Goal: Information Seeking & Learning: Learn about a topic

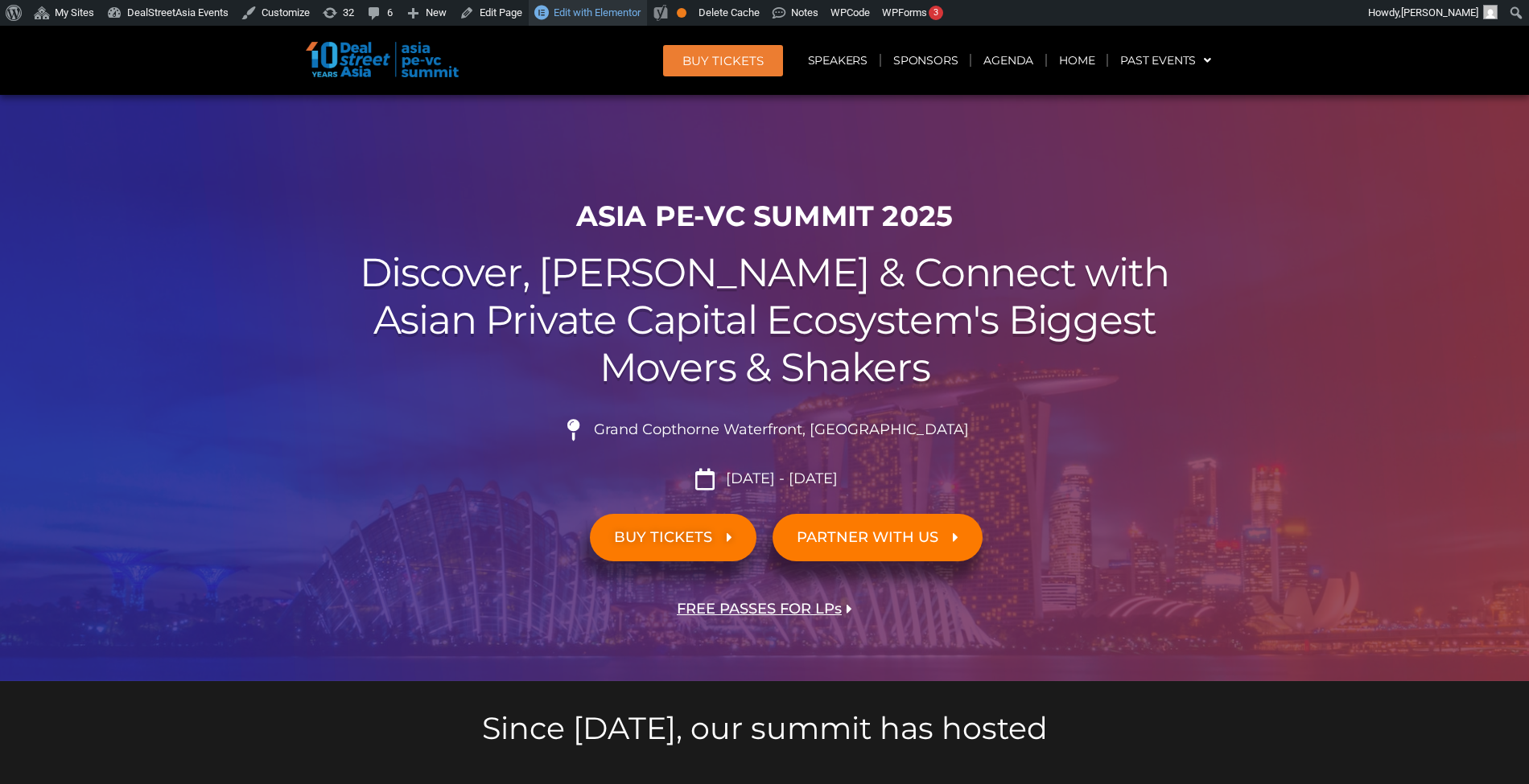
drag, startPoint x: 0, startPoint y: 0, endPoint x: 627, endPoint y: 14, distance: 627.2
click at [627, 14] on span "Edit with Elementor" at bounding box center [597, 12] width 87 height 12
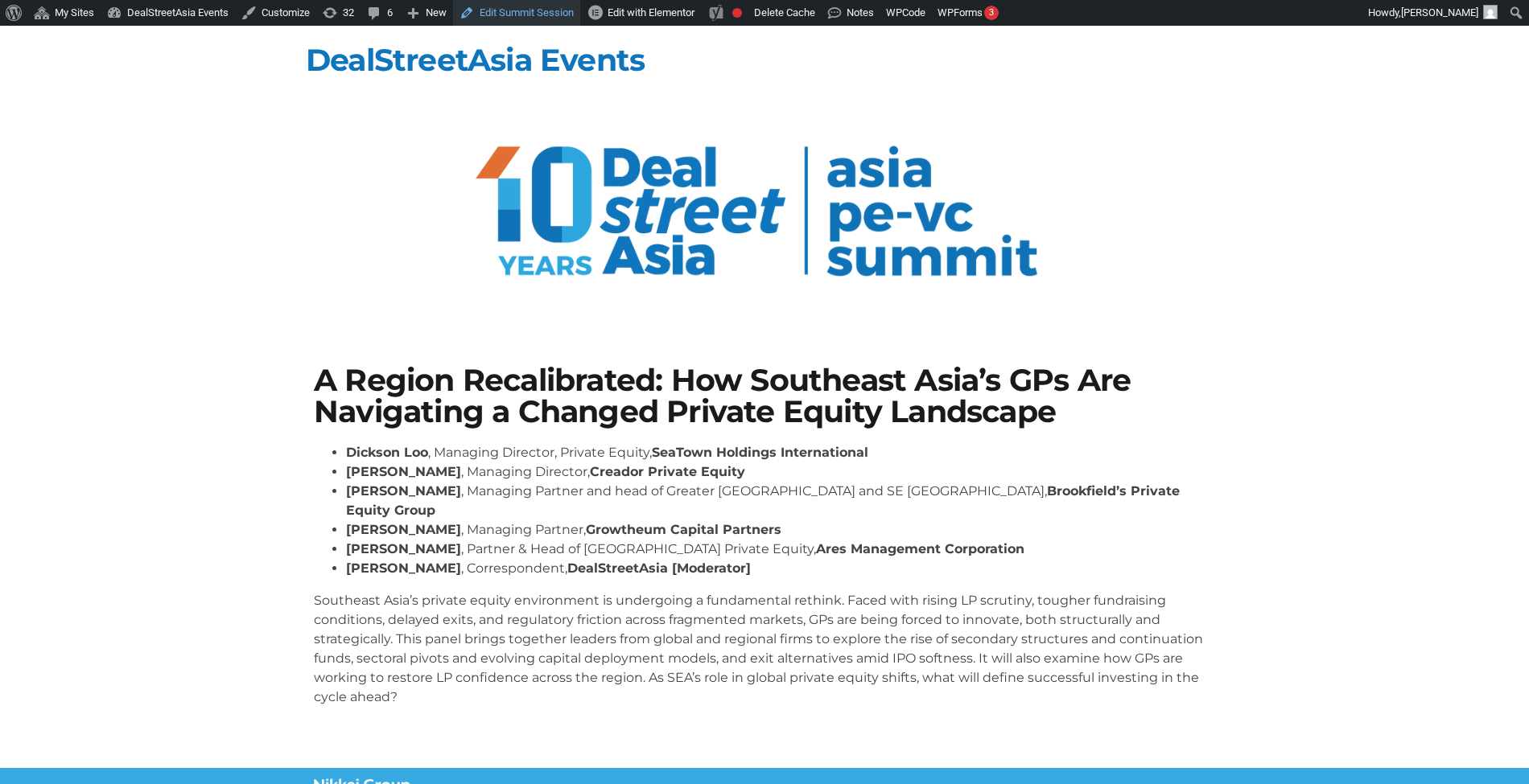
click at [533, 4] on link "Edit Summit Session" at bounding box center [517, 12] width 127 height 26
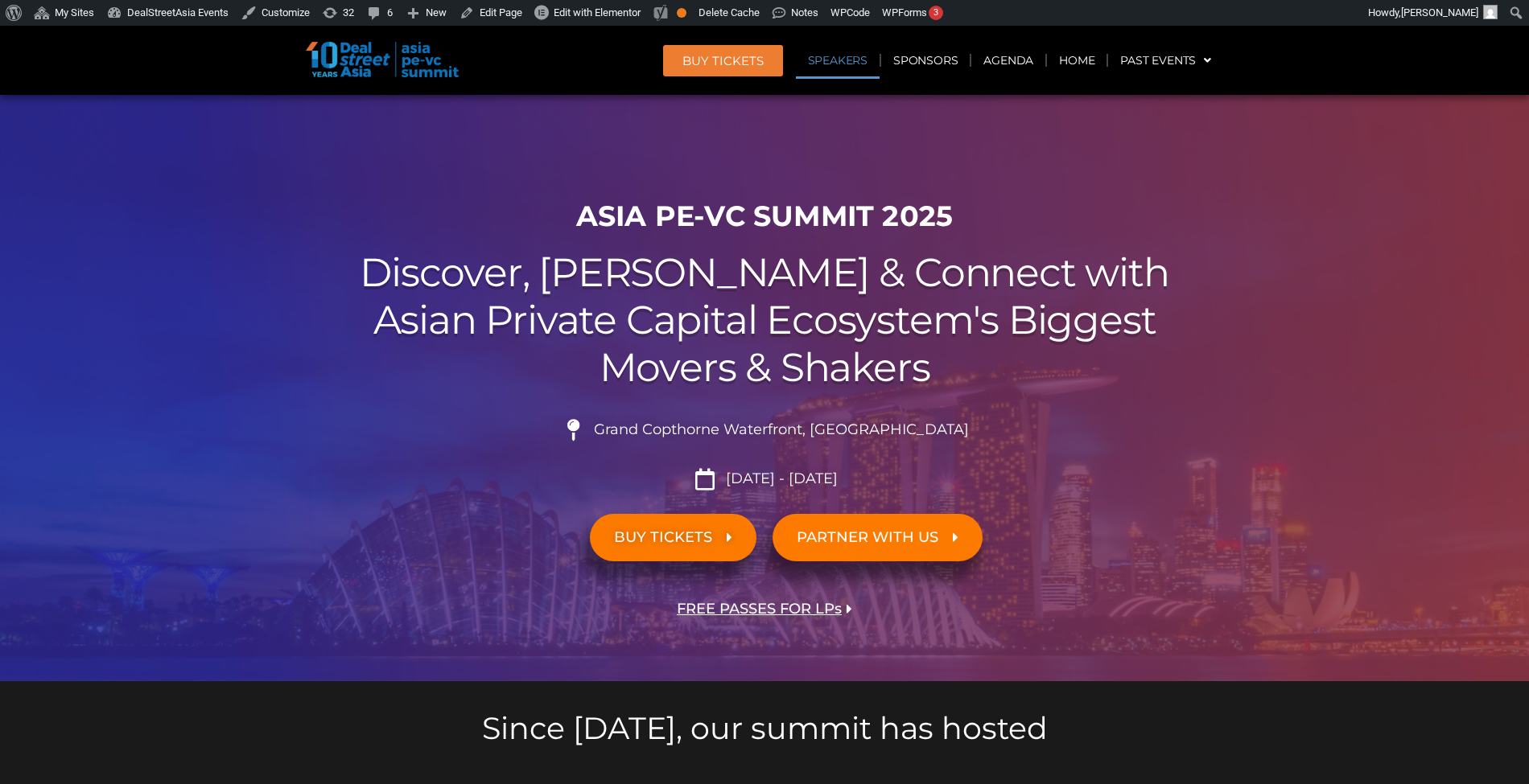
click at [822, 68] on link "Speakers" at bounding box center [837, 61] width 84 height 37
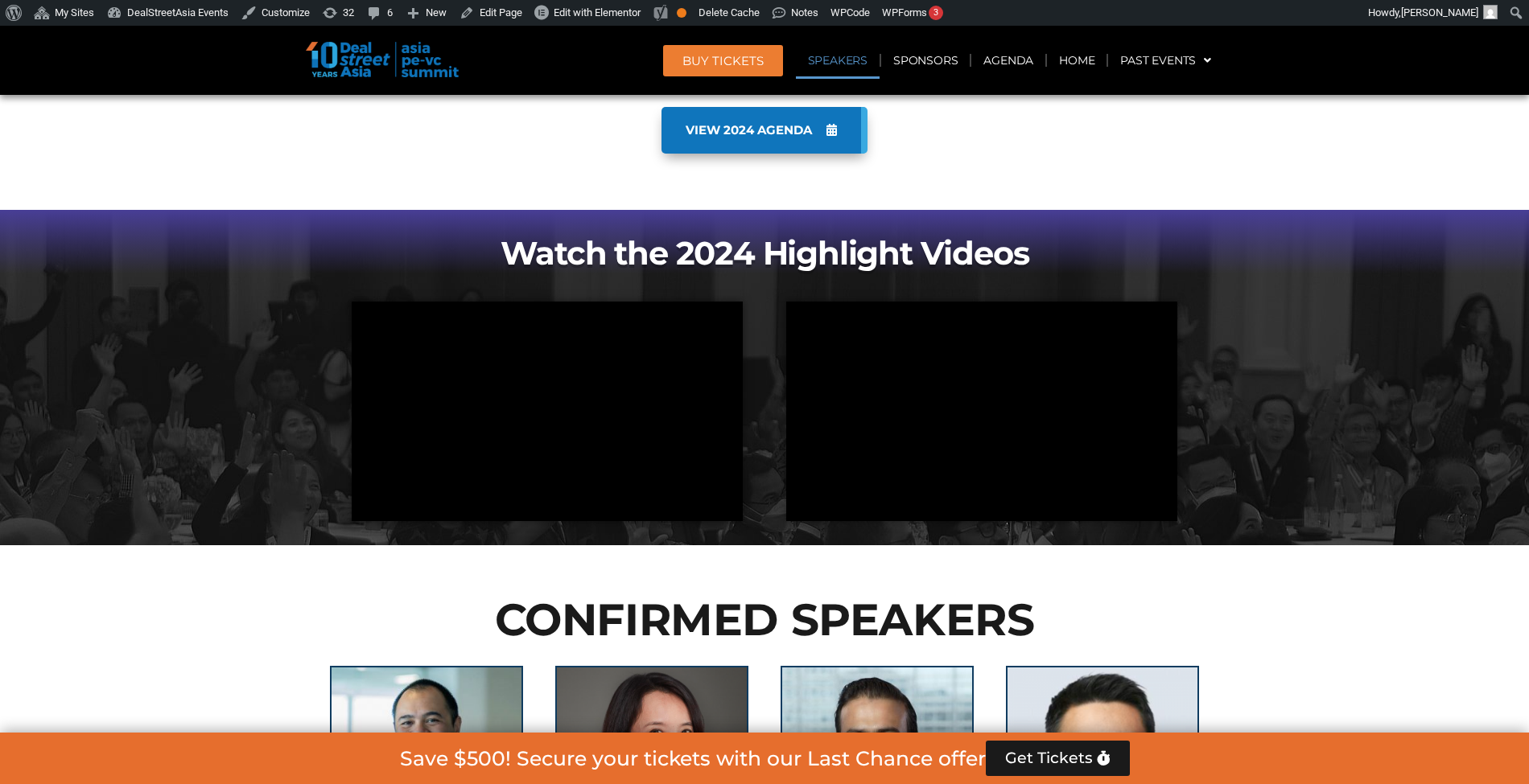
scroll to position [1673, 0]
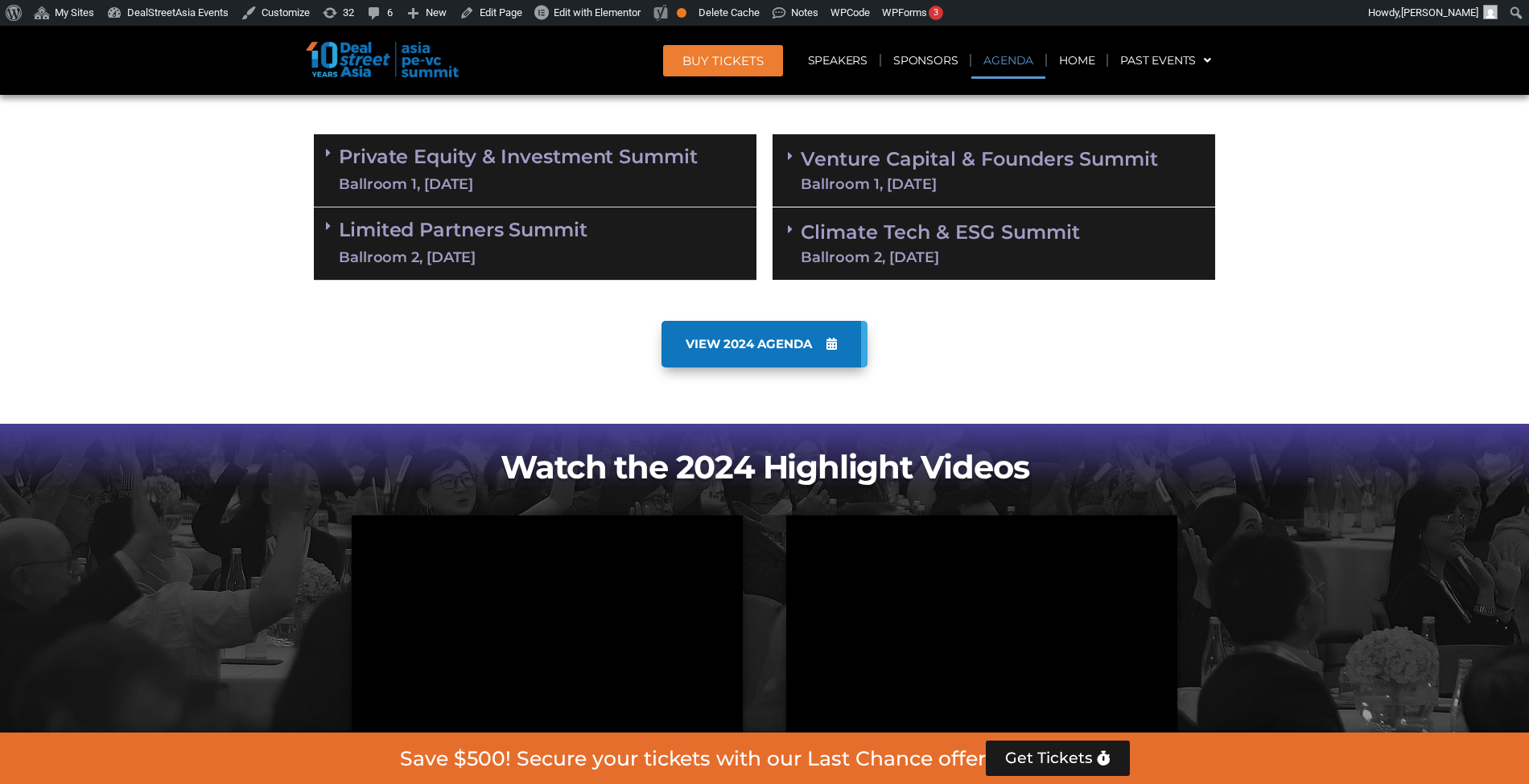
scroll to position [978, 0]
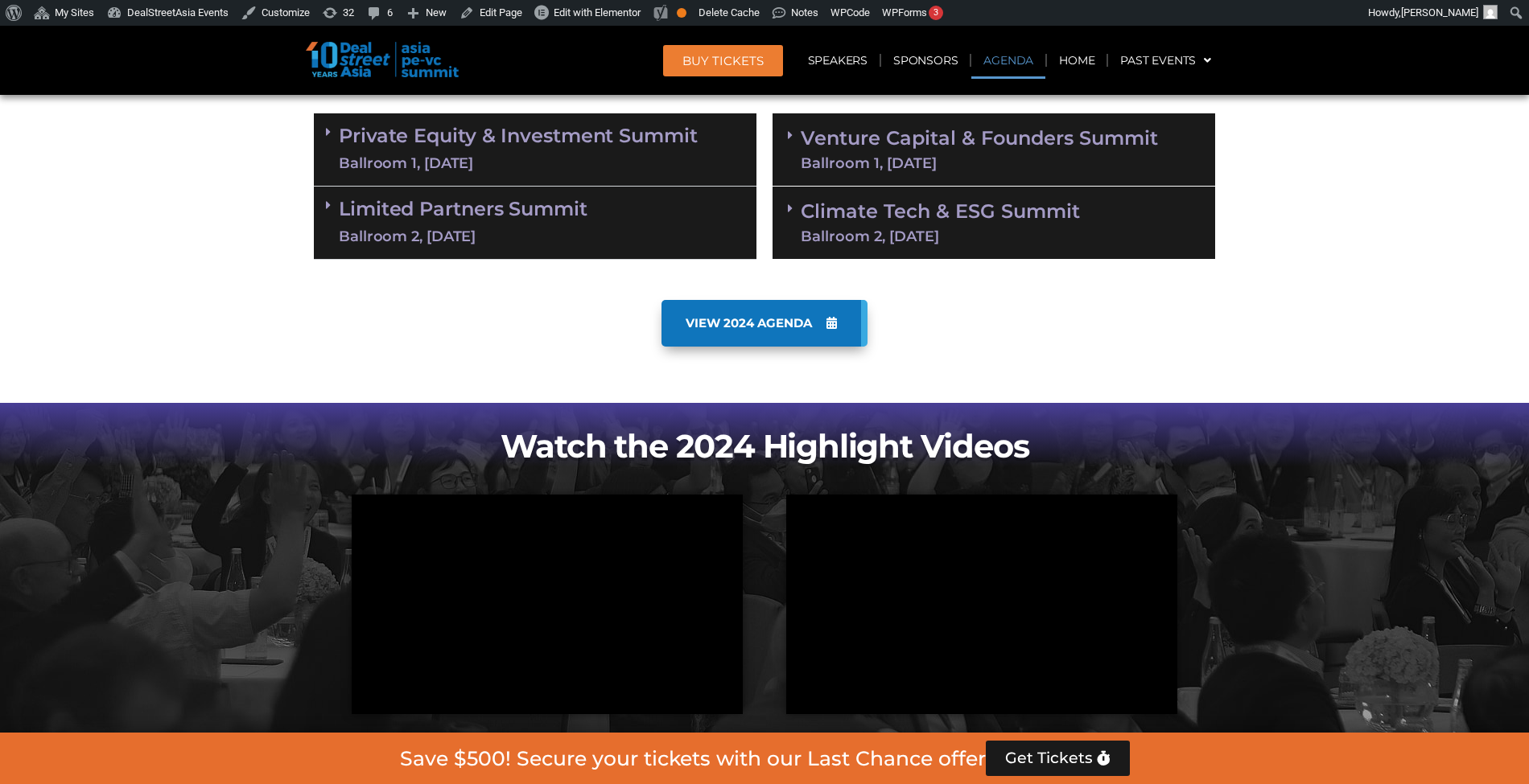
click at [501, 118] on div "Private Equity & Investment Summit Ballroom 1, 10 Sept" at bounding box center [535, 150] width 443 height 73
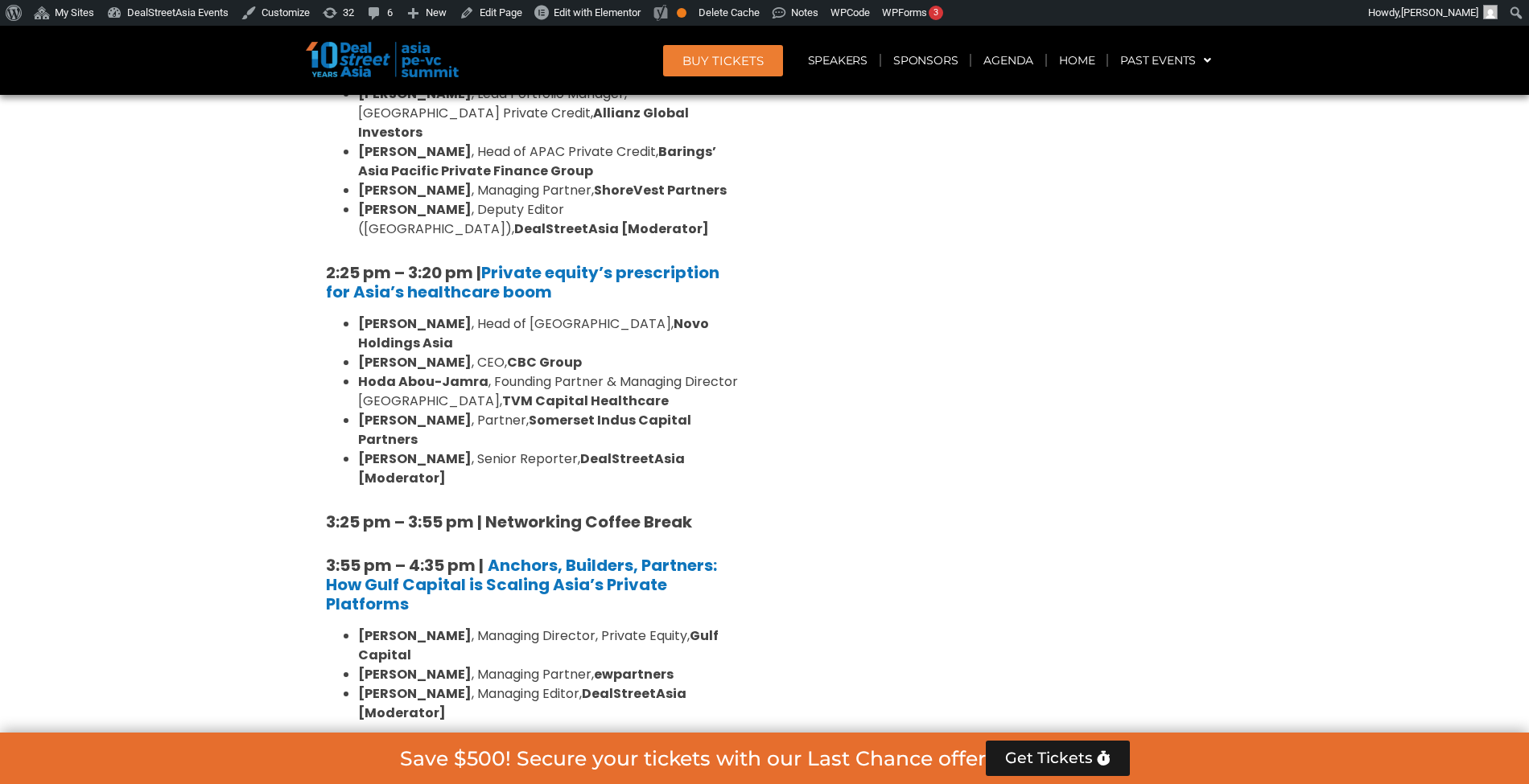
scroll to position [2507, 0]
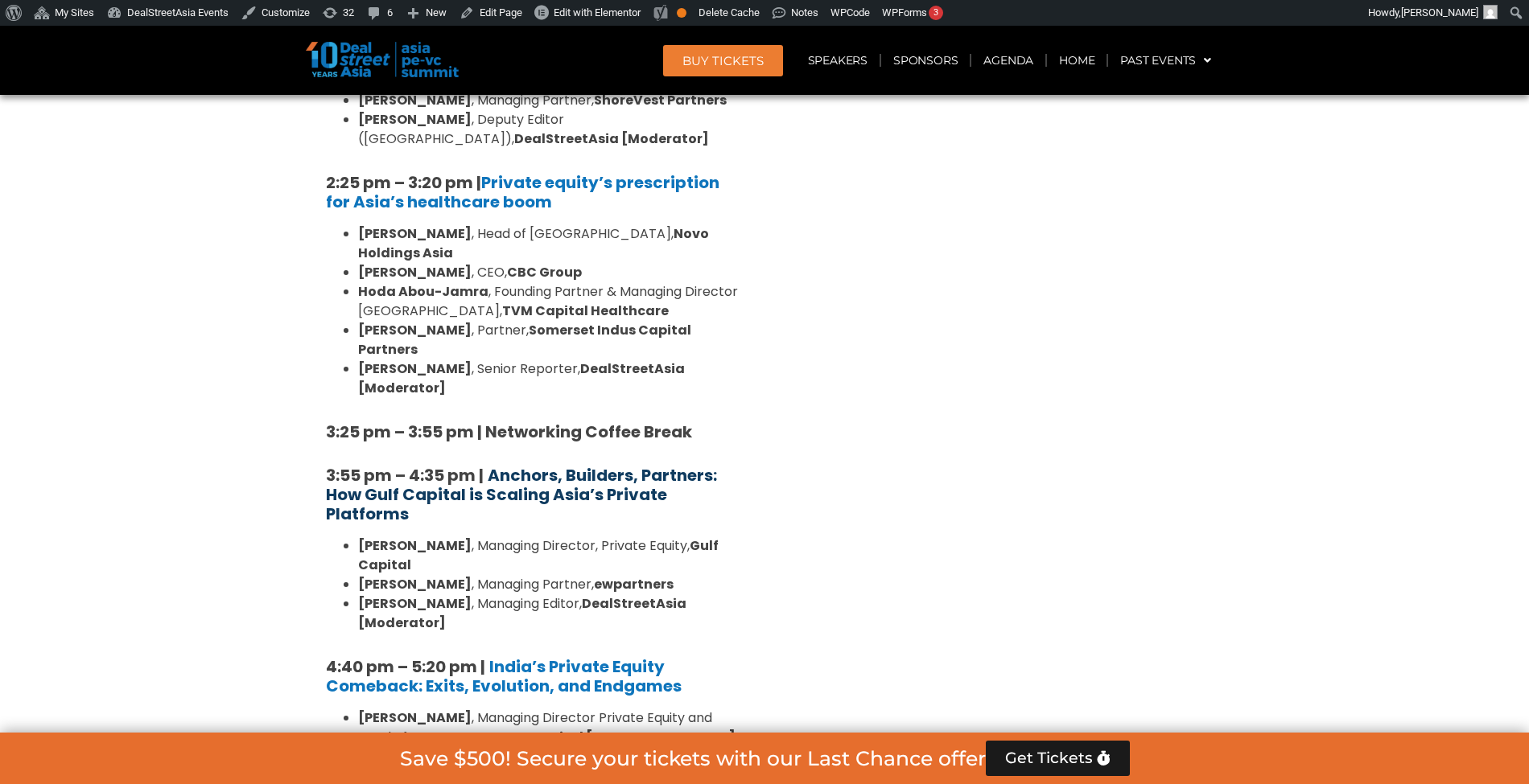
click at [544, 464] on b "Anchors, Builders, Partners: How Gulf Capital is Scaling Asia’s Private Platfor…" at bounding box center [521, 494] width 391 height 61
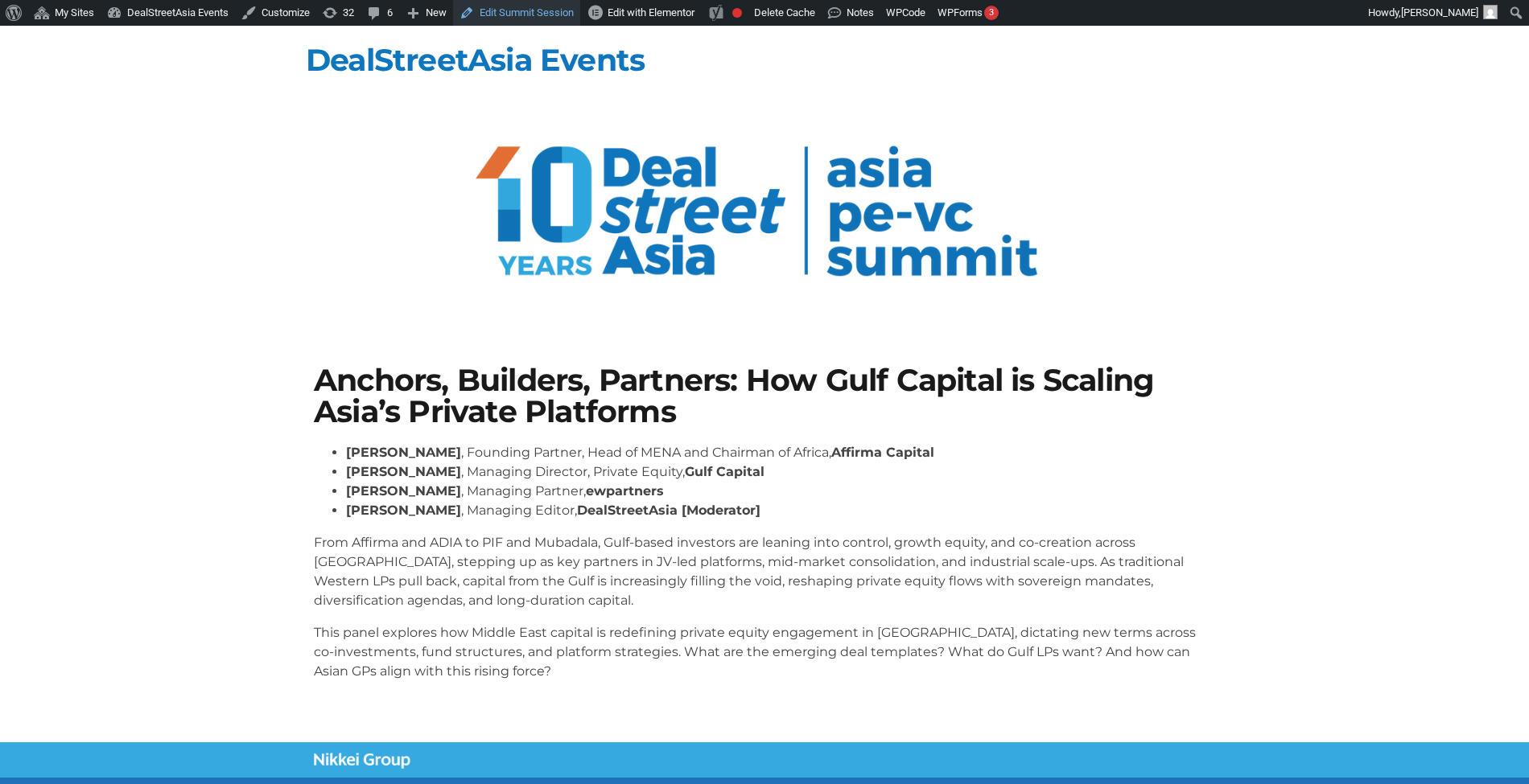
click at [500, 17] on link "Edit Summit Session" at bounding box center [517, 12] width 127 height 26
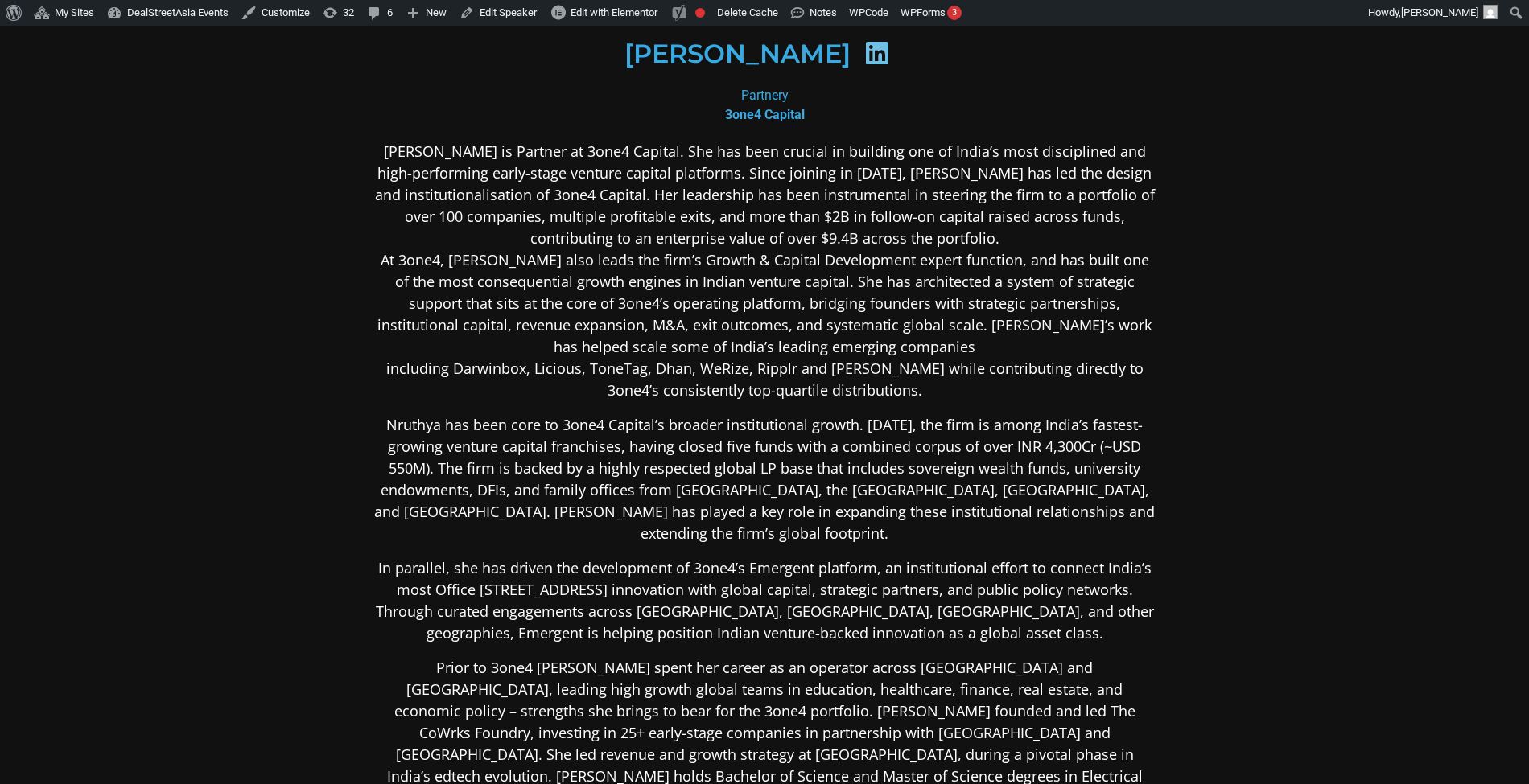
scroll to position [260, 0]
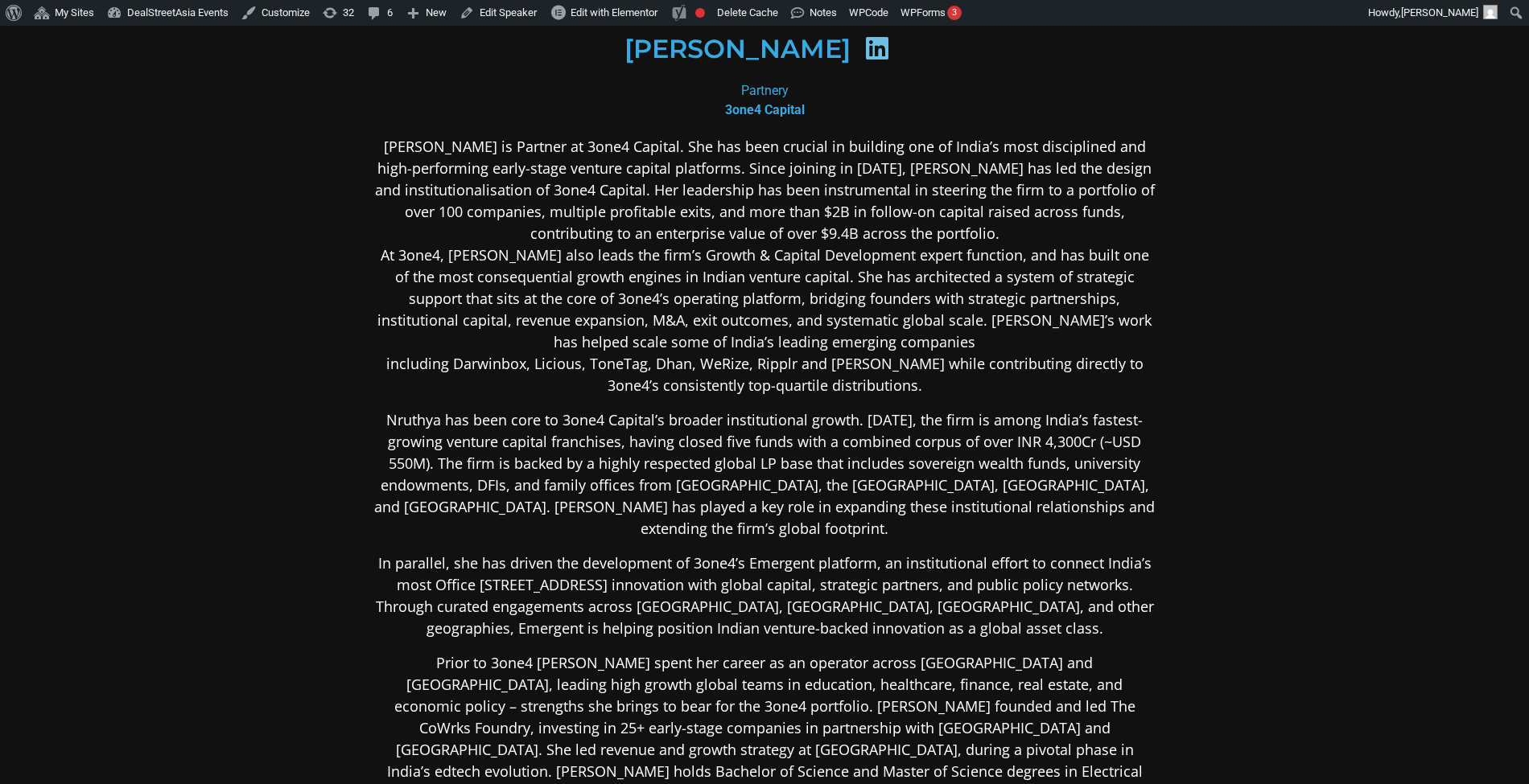
drag, startPoint x: 0, startPoint y: 0, endPoint x: 746, endPoint y: 370, distance: 832.7
click at [746, 370] on p "Nruthya Madappa is Partner at 3one4 Capital. She has been crucial in building o…" at bounding box center [764, 266] width 783 height 260
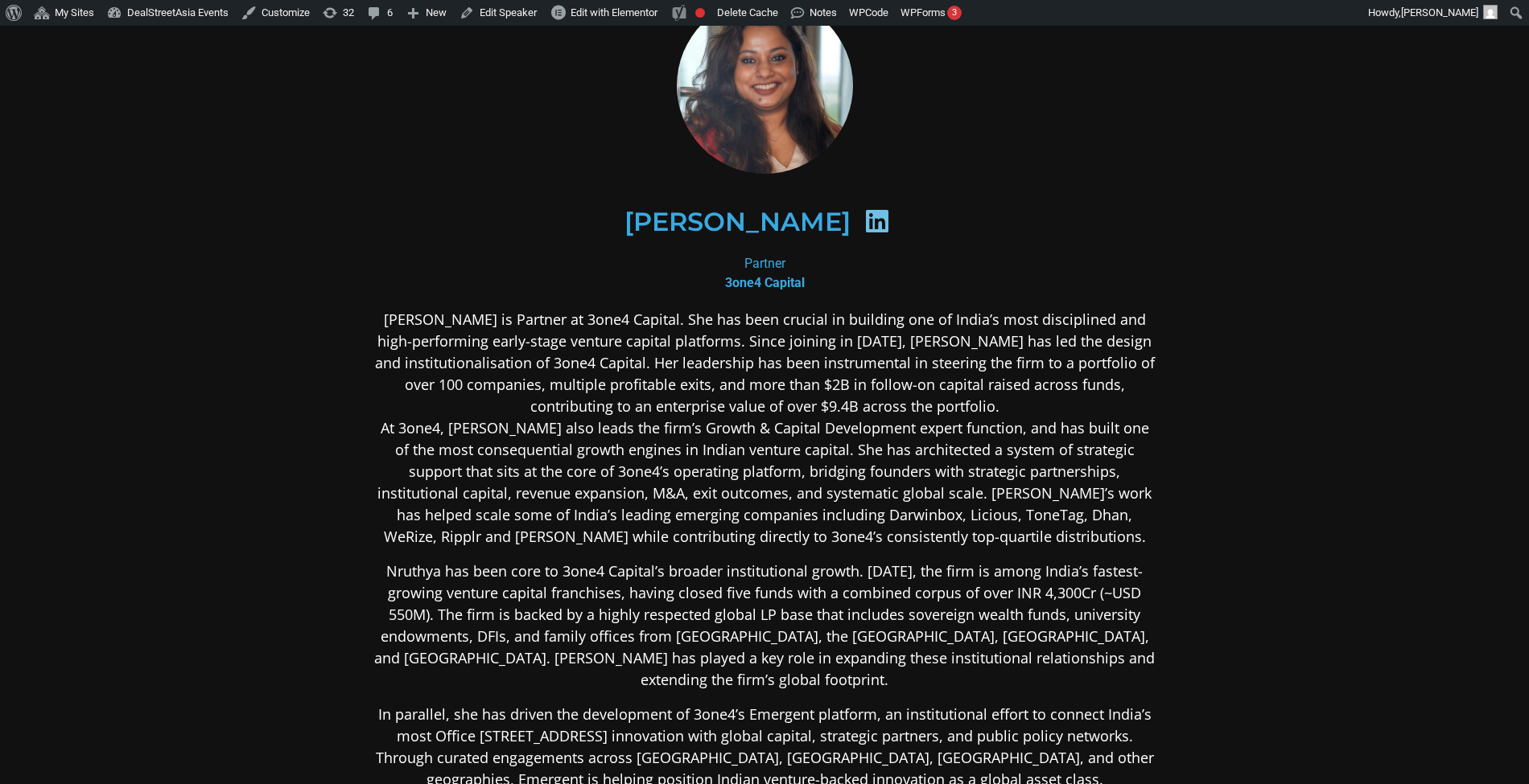
scroll to position [87, 0]
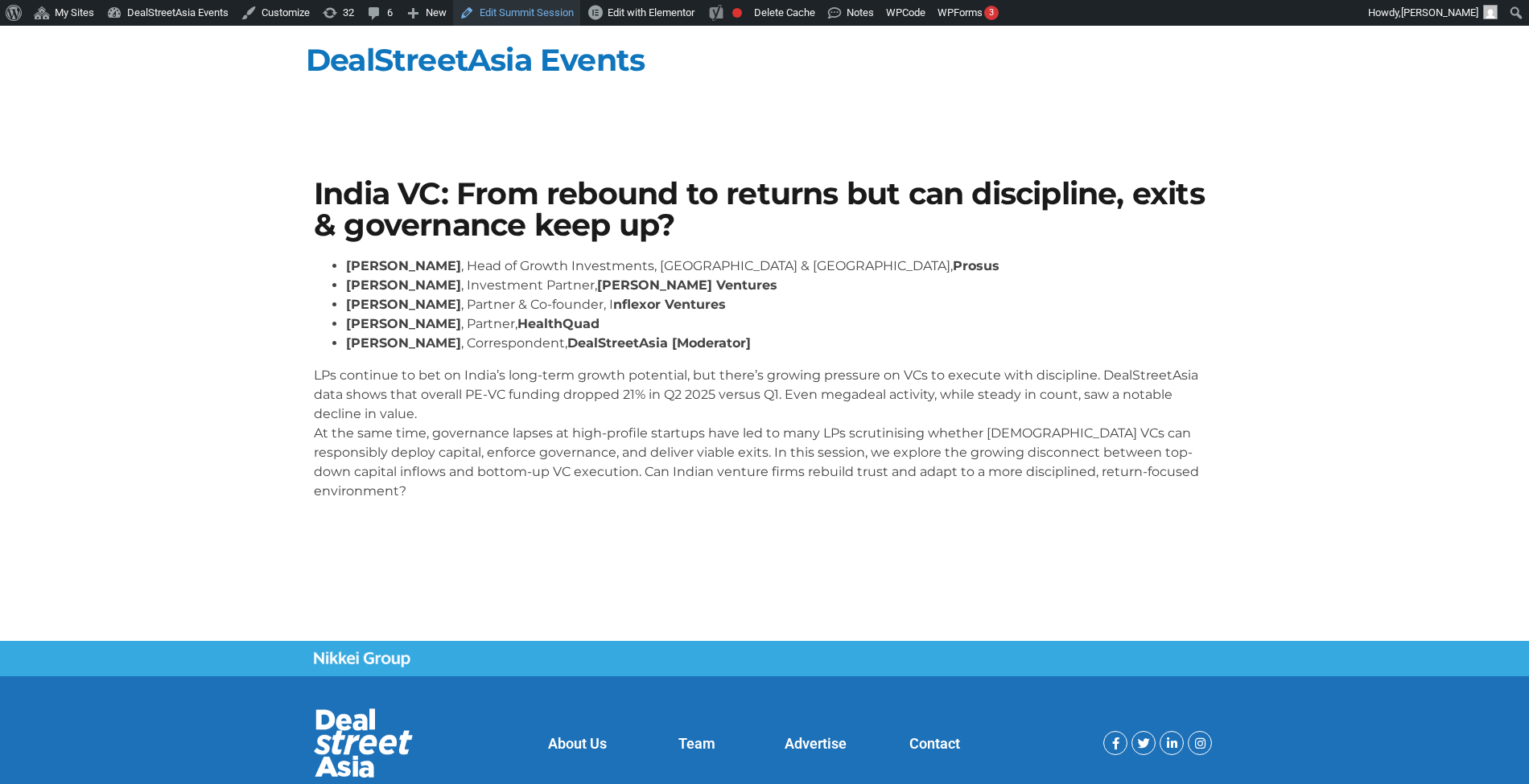
click at [500, 4] on link "Edit Summit Session" at bounding box center [517, 12] width 127 height 26
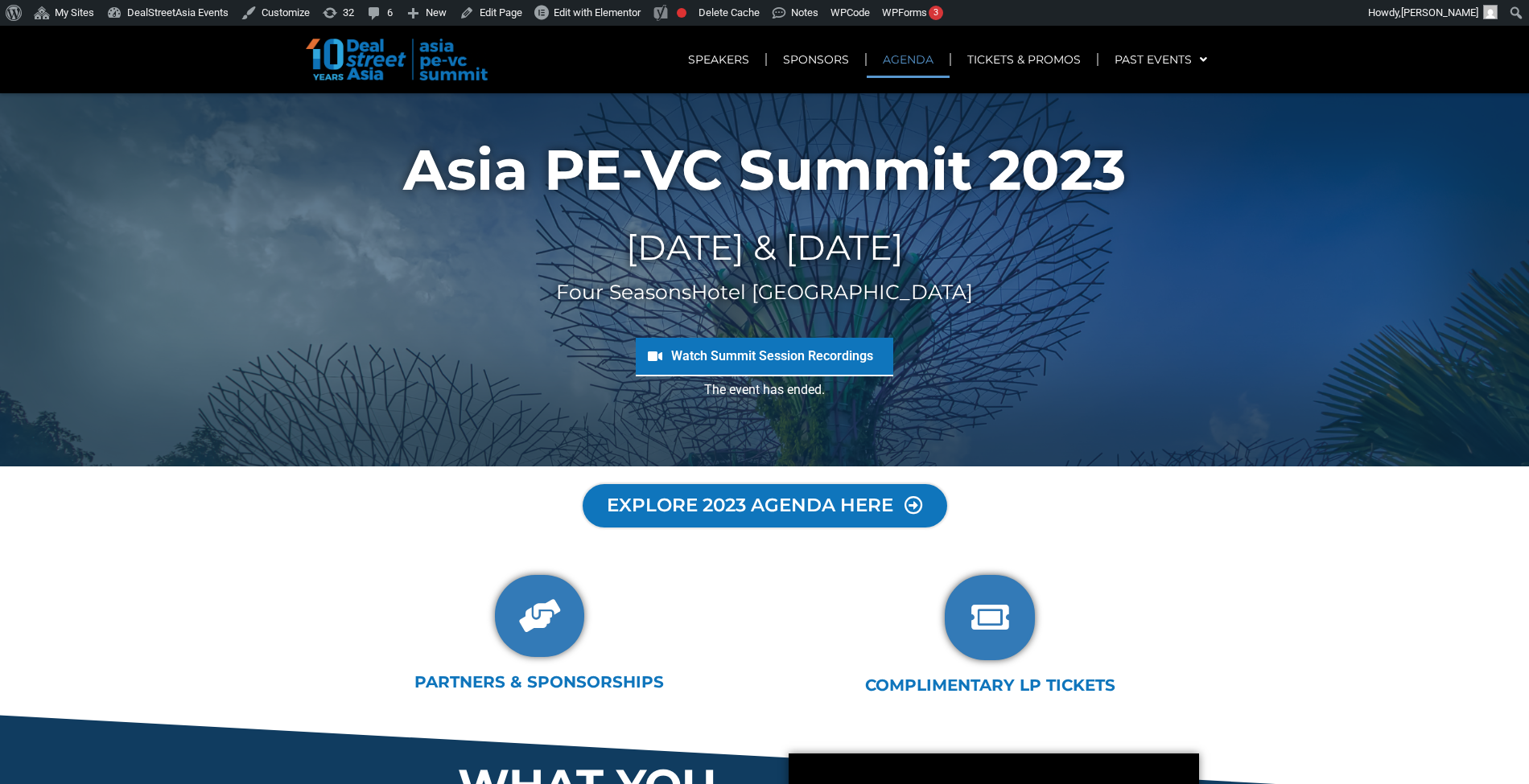
click at [895, 65] on link "AGENDA" at bounding box center [908, 60] width 83 height 37
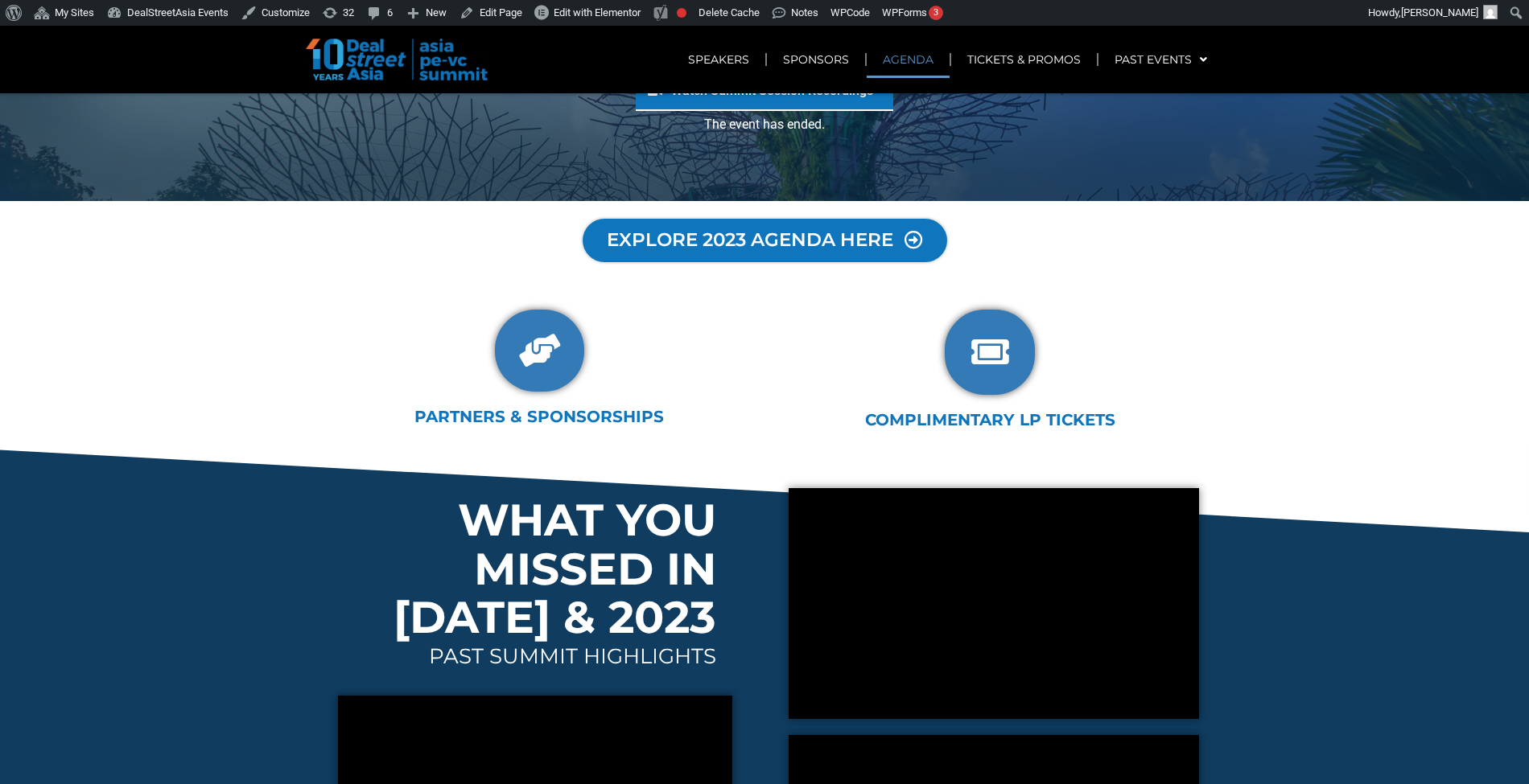
scroll to position [382, 0]
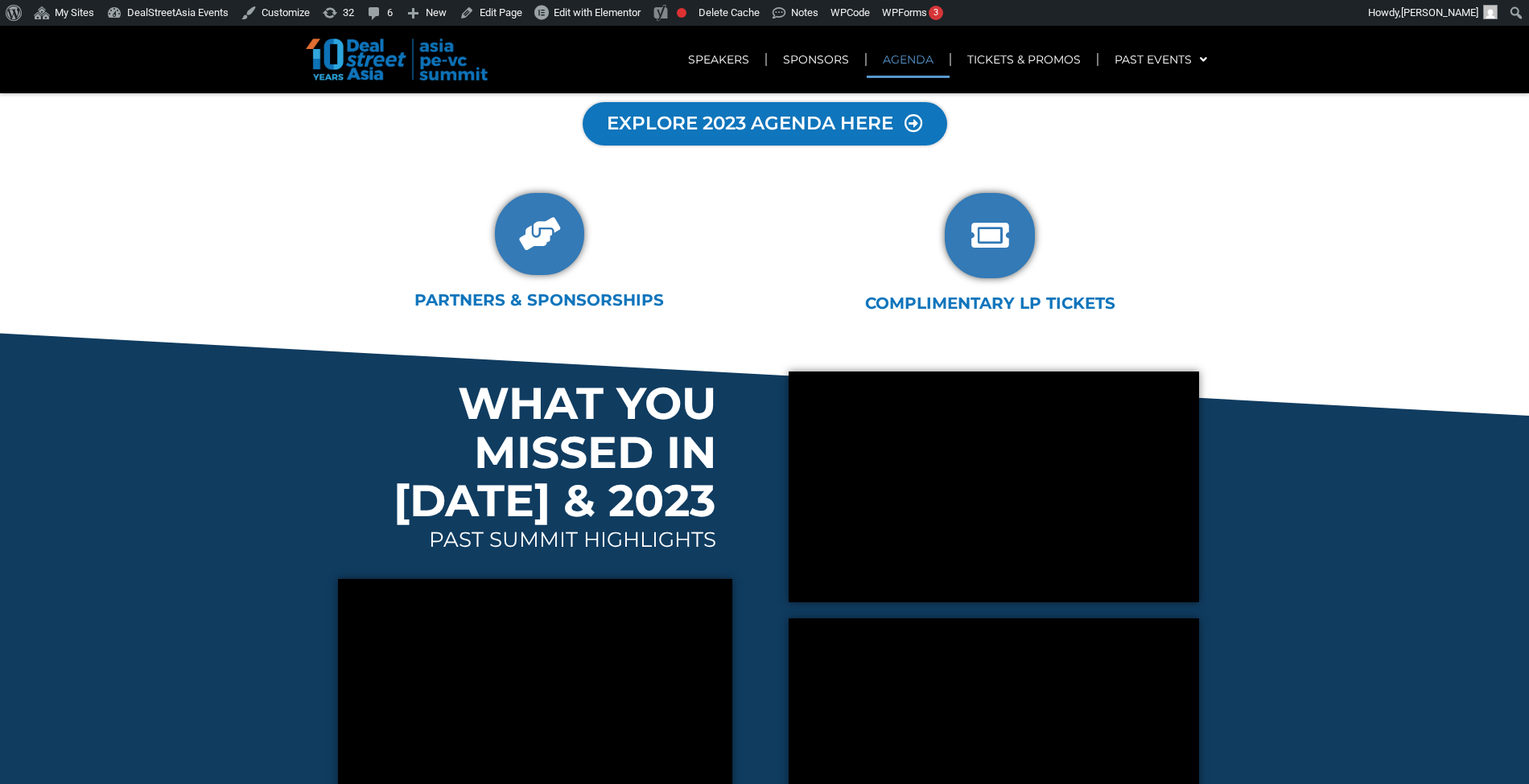
click at [786, 143] on link "EXPLORE 2023 AGENDA HERE" at bounding box center [764, 123] width 367 height 43
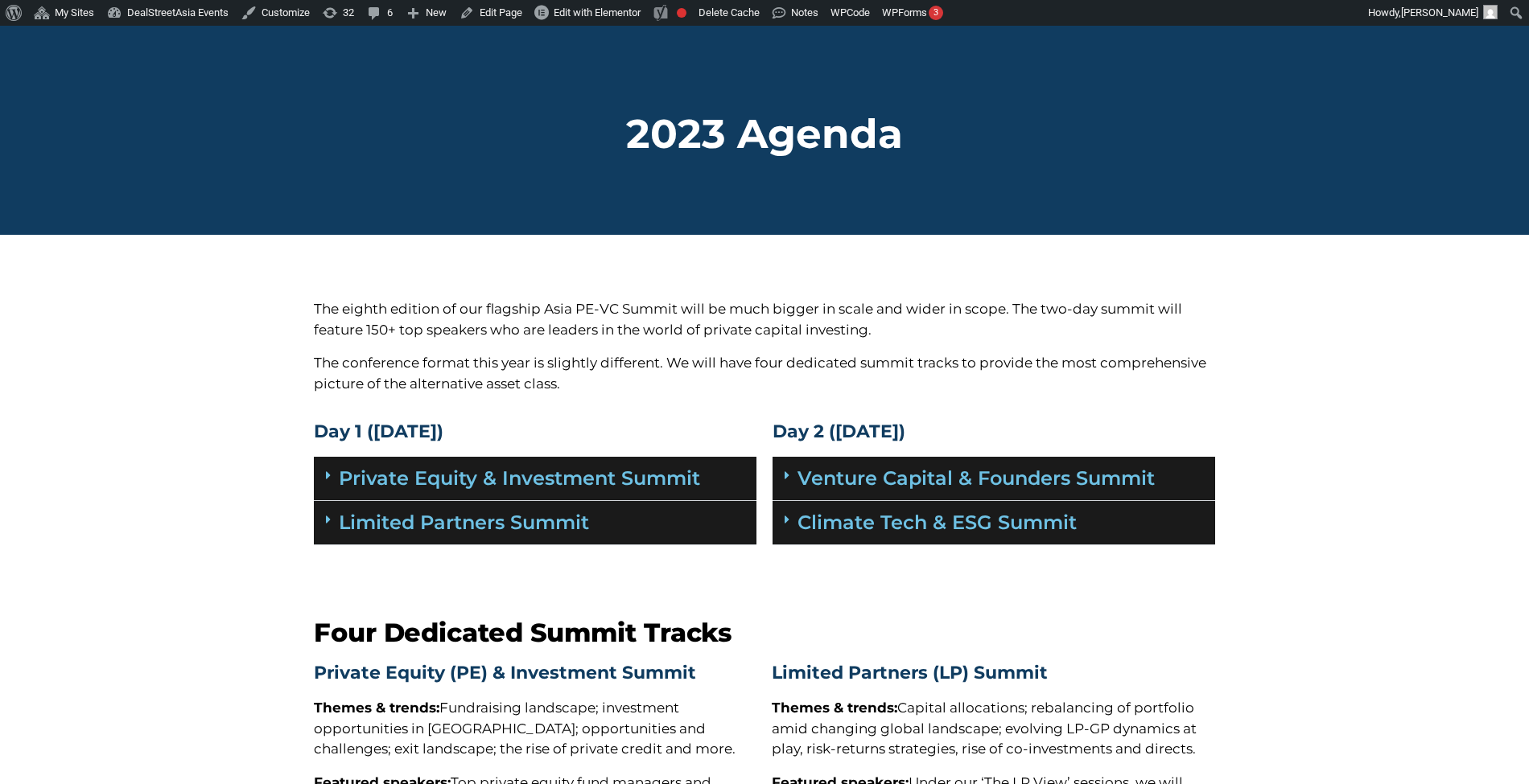
click at [703, 514] on div "Limited Partners Summit" at bounding box center [535, 524] width 443 height 44
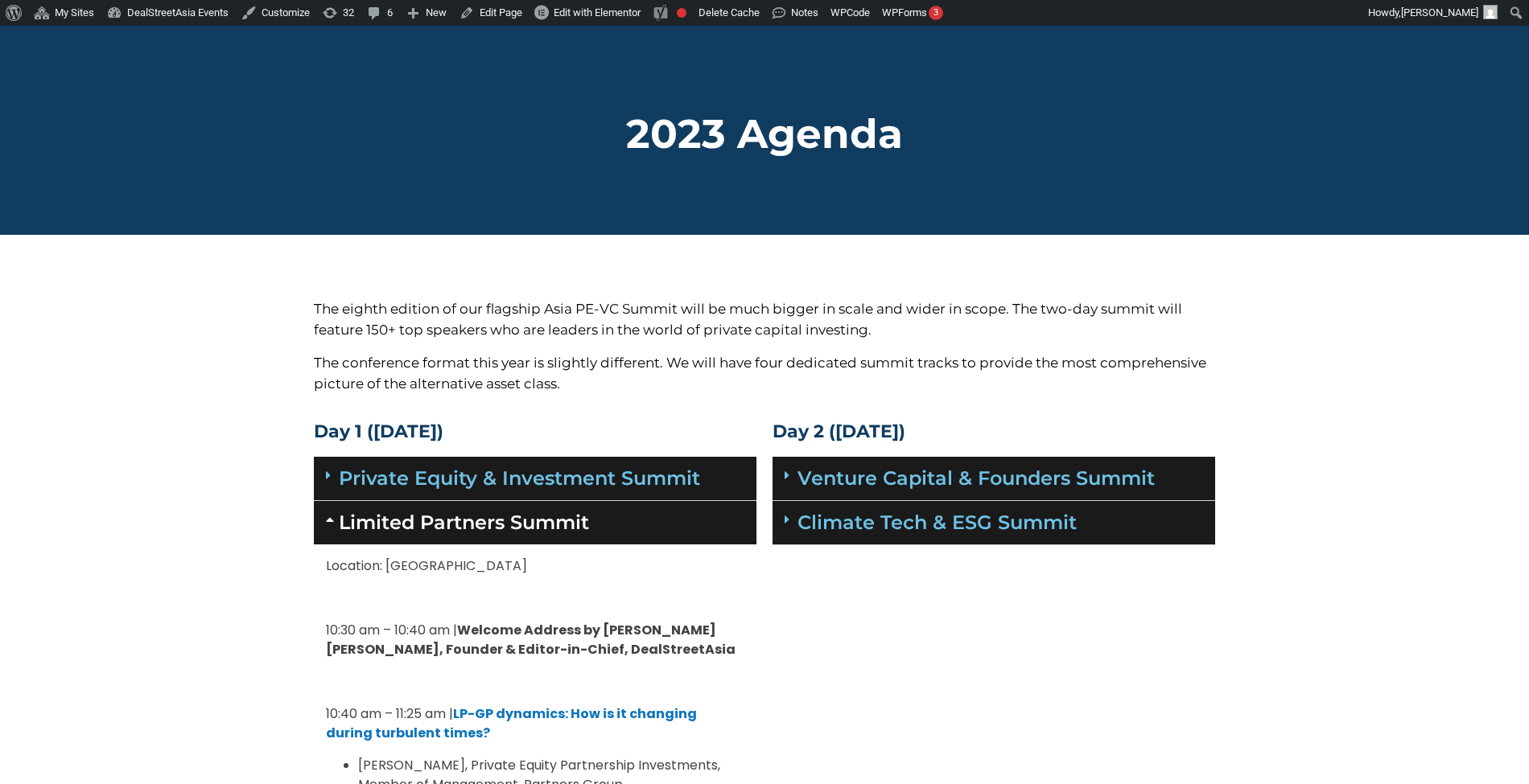
click at [685, 510] on div "Limited Partners Summit" at bounding box center [535, 523] width 443 height 43
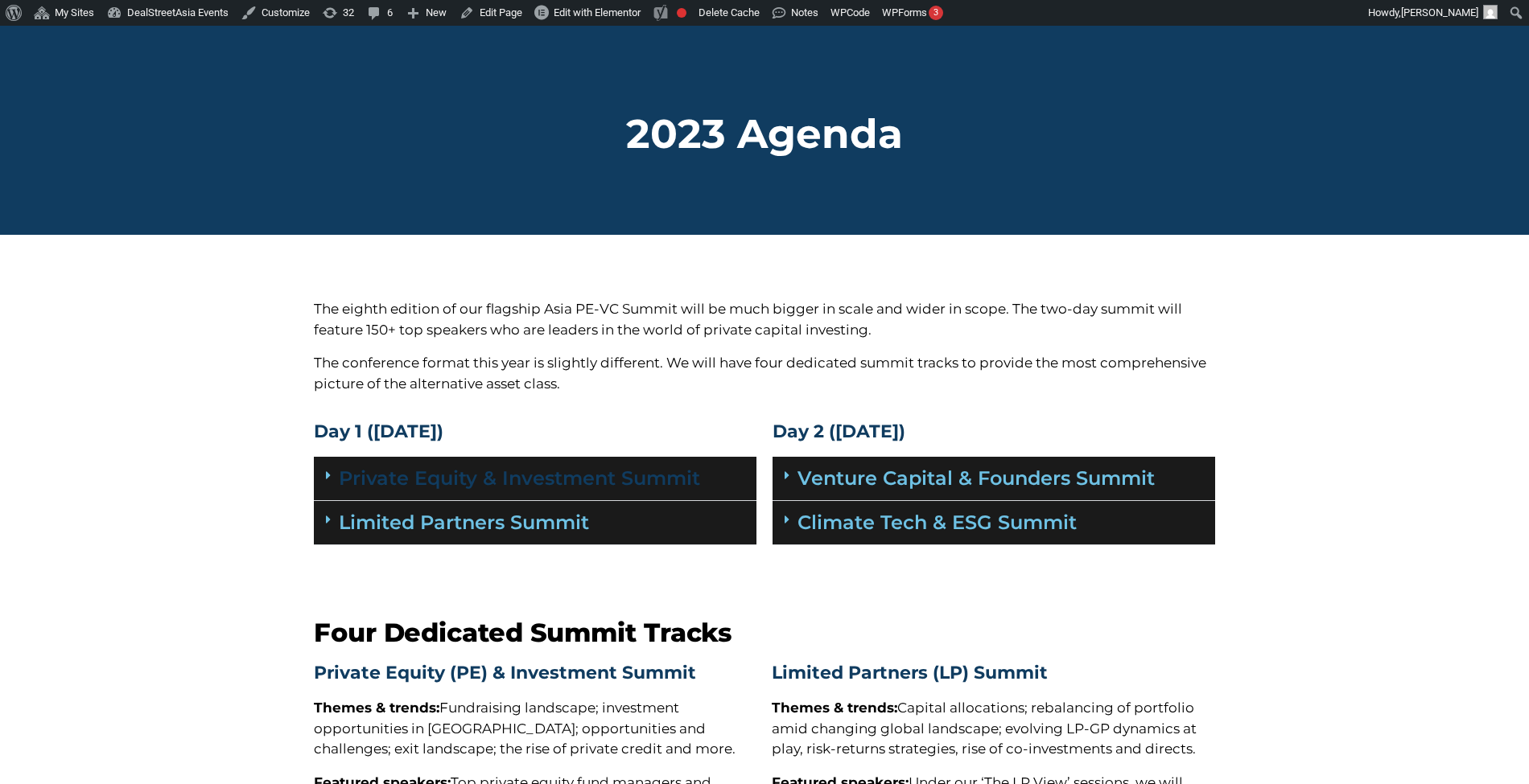
click at [678, 474] on link "Private Equity & Investment Summit" at bounding box center [519, 478] width 361 height 24
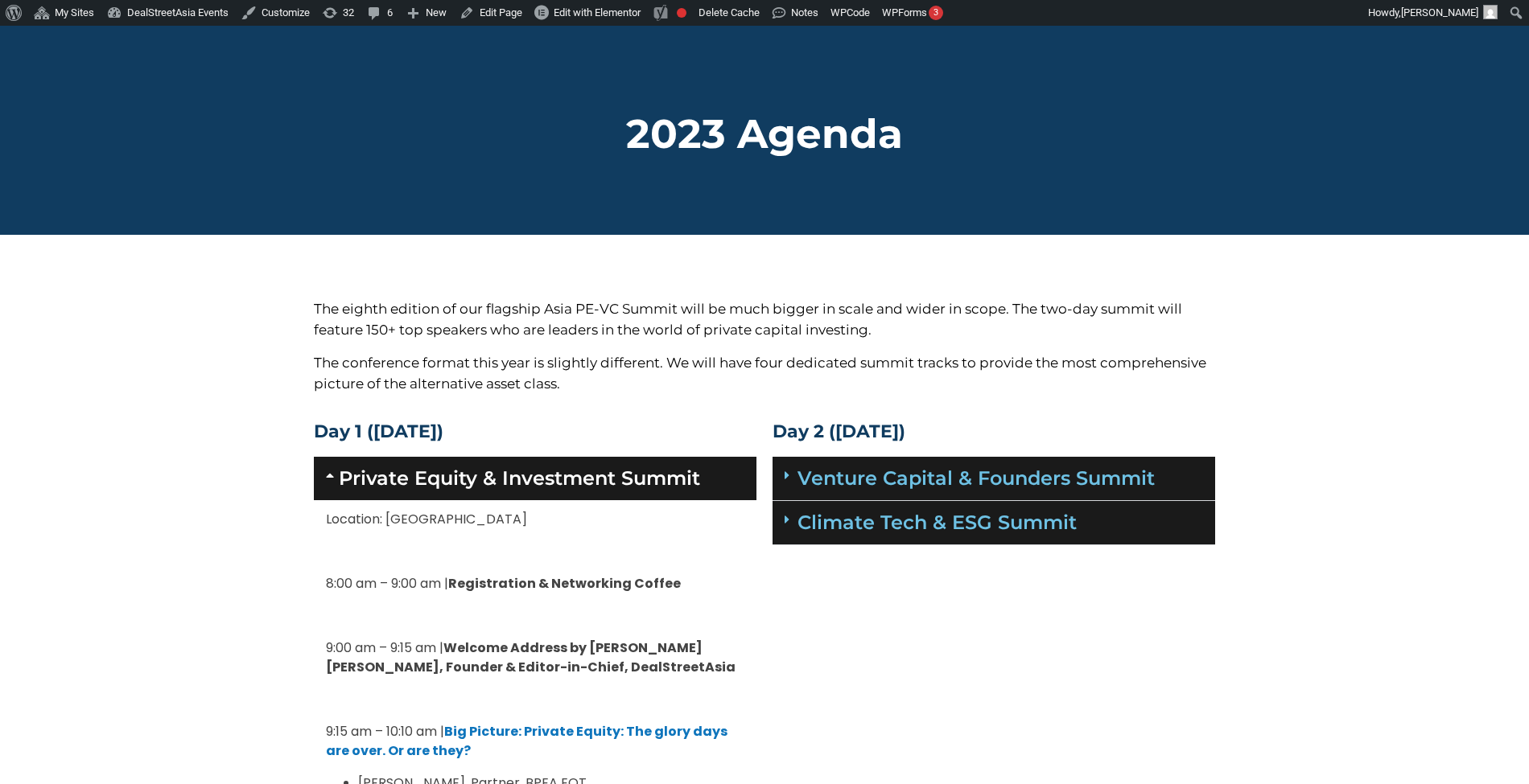
click at [678, 474] on link "Private Equity & Investment Summit" at bounding box center [519, 478] width 361 height 24
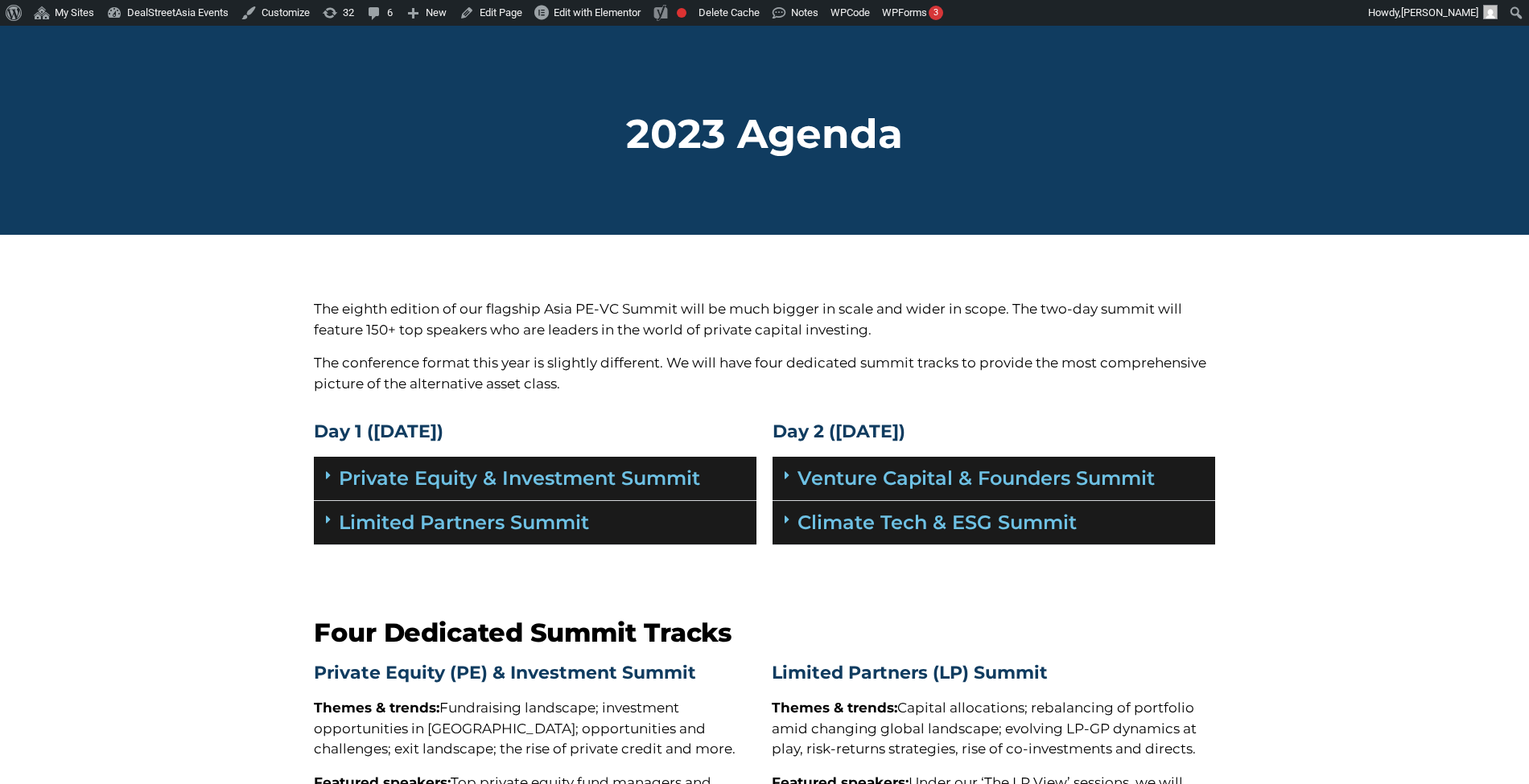
click at [666, 539] on div "Limited Partners Summit" at bounding box center [535, 524] width 443 height 44
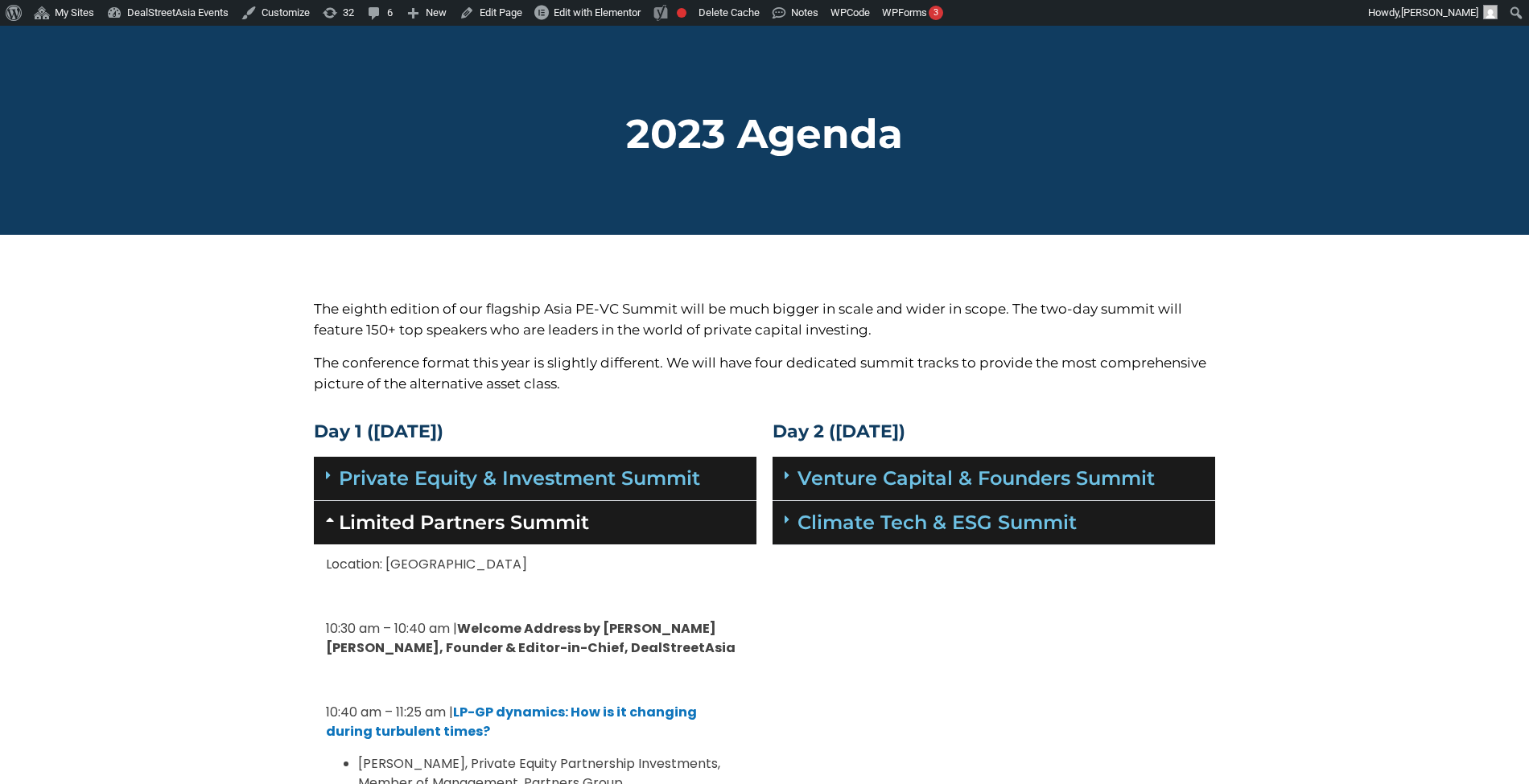
click at [666, 539] on div "Limited Partners Summit" at bounding box center [535, 523] width 443 height 43
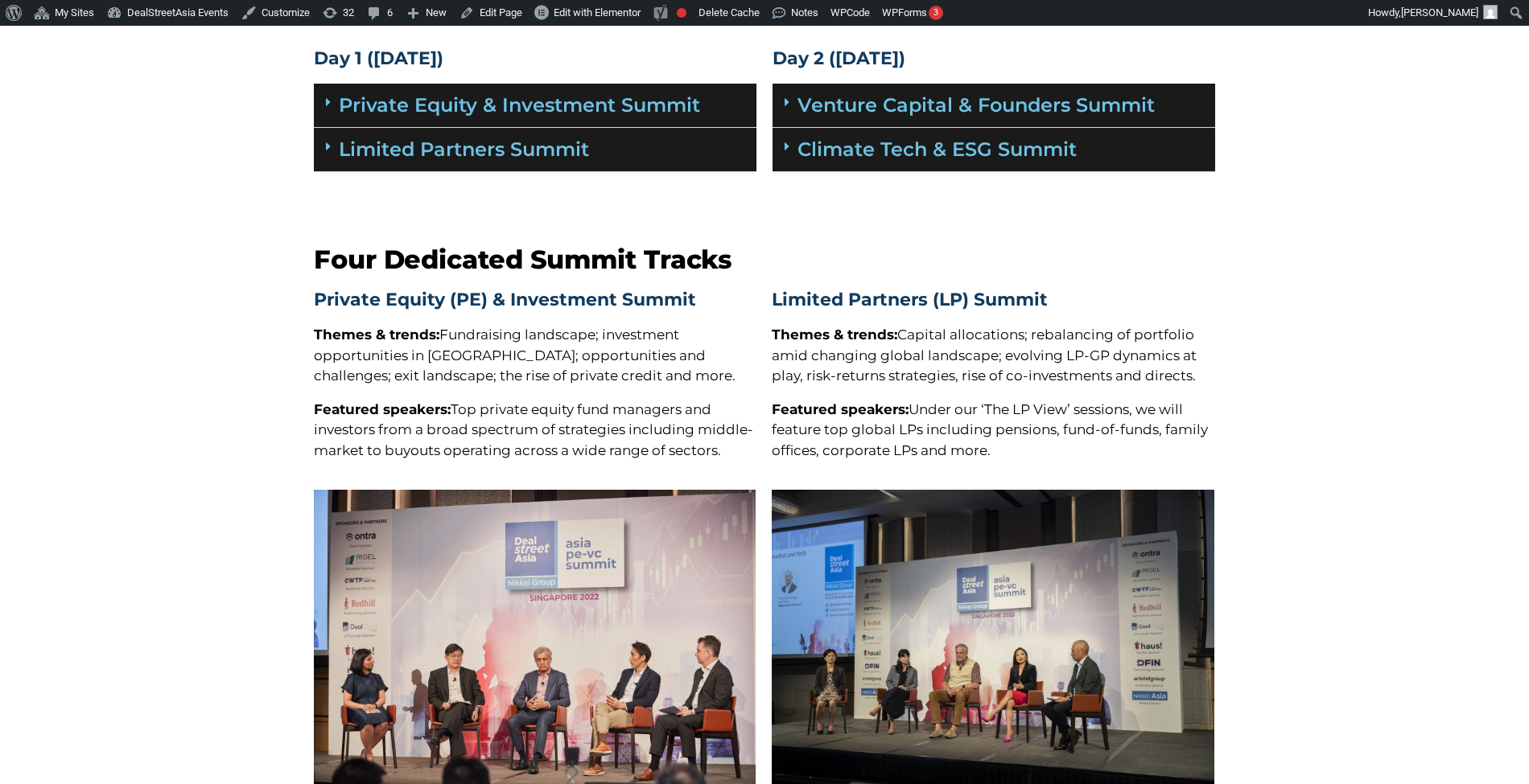
scroll to position [371, 0]
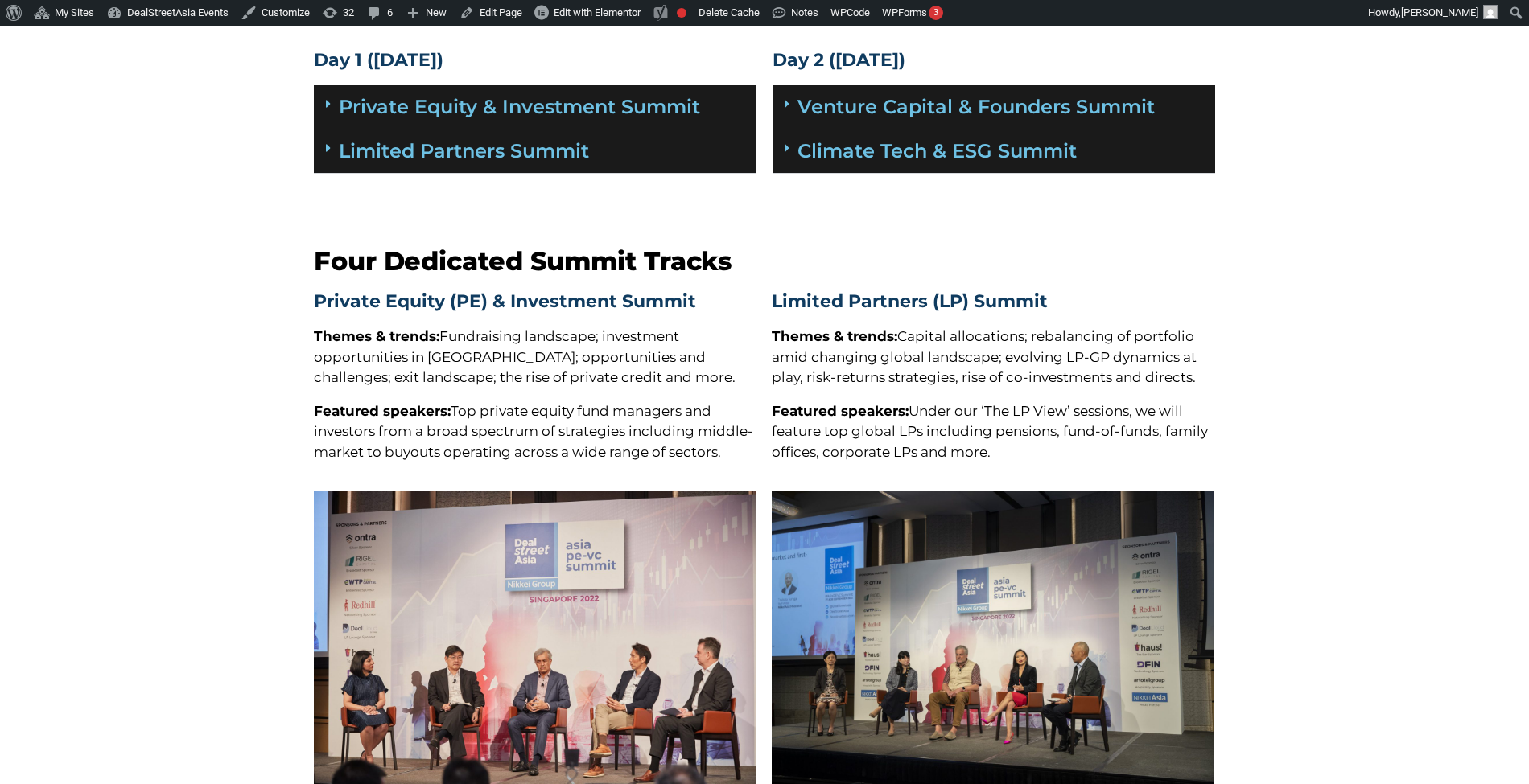
click at [942, 135] on div "Climate Tech & ESG Summit" at bounding box center [994, 151] width 443 height 44
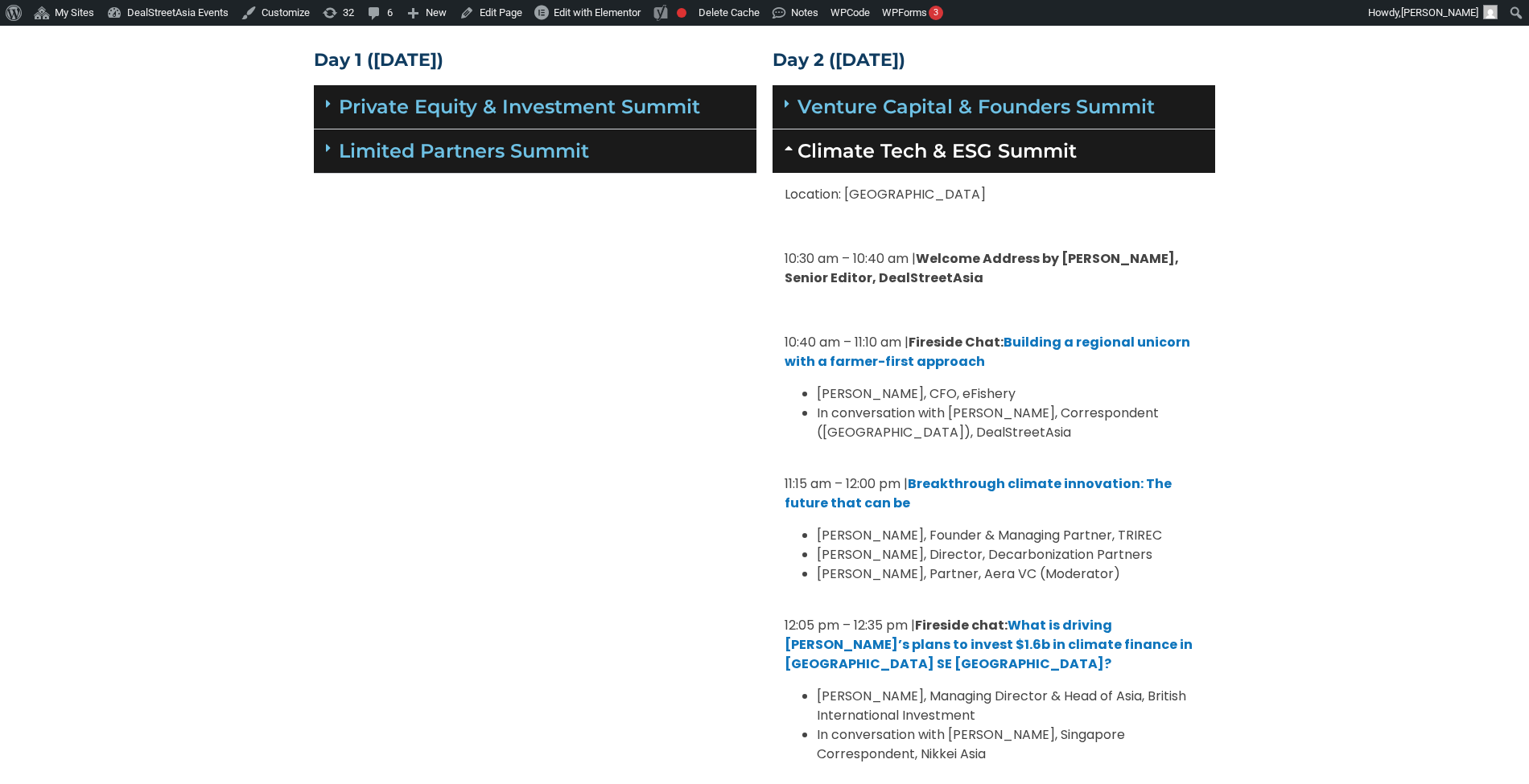
click at [942, 134] on div "Climate Tech & ESG Summit" at bounding box center [994, 150] width 443 height 43
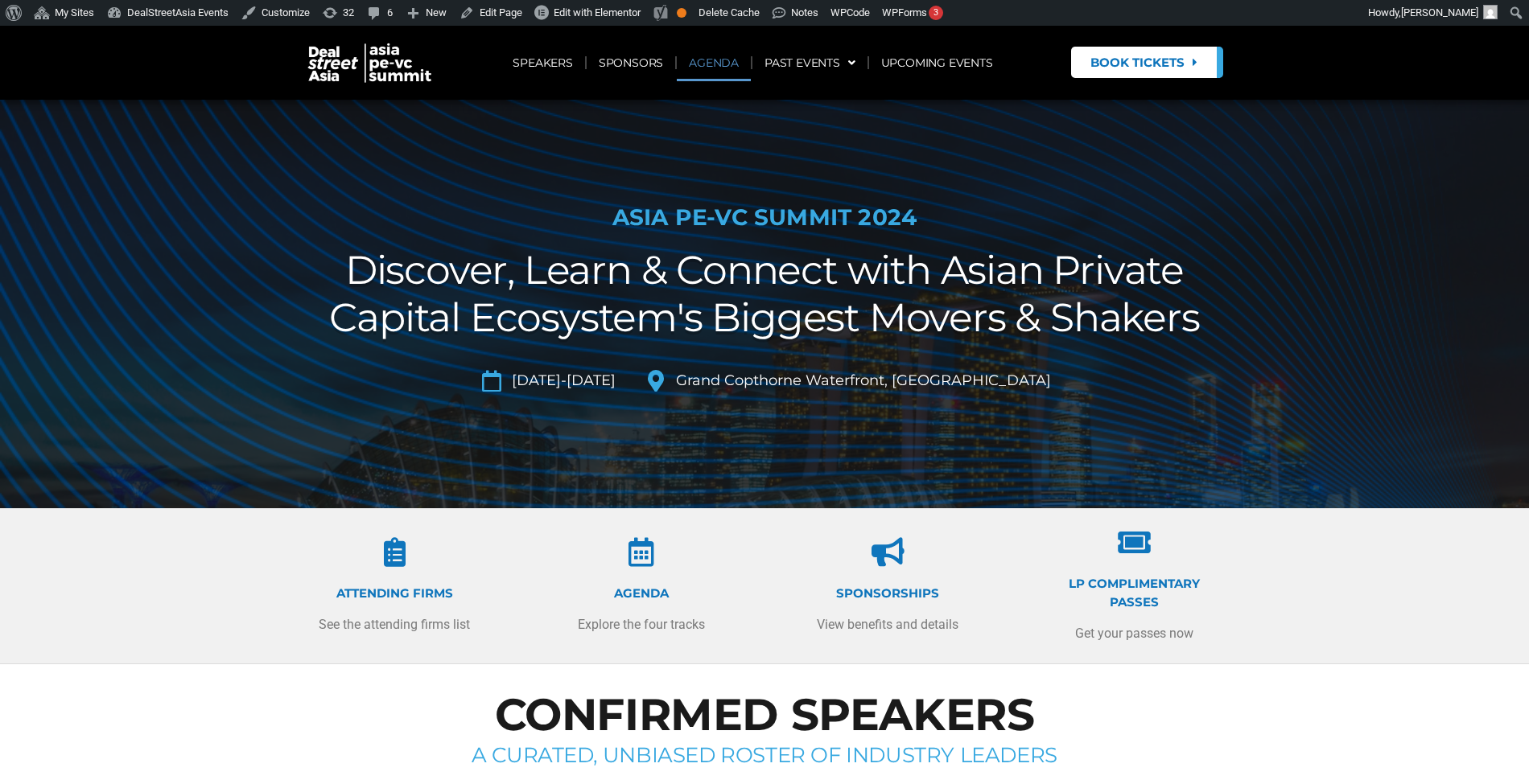
click at [696, 62] on link "AGENDA" at bounding box center [714, 62] width 74 height 37
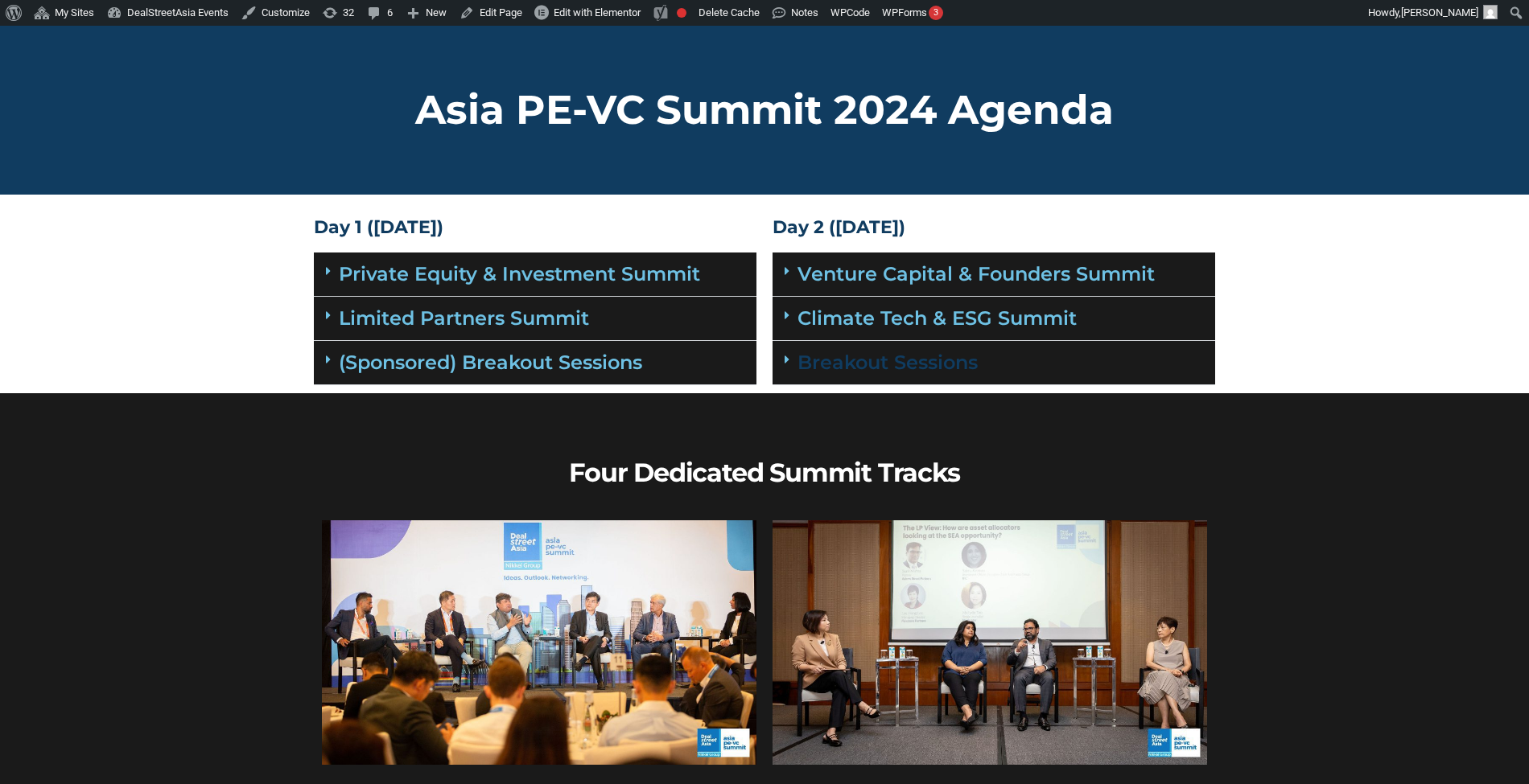
click at [811, 369] on link "Breakout Sessions" at bounding box center [887, 363] width 180 height 24
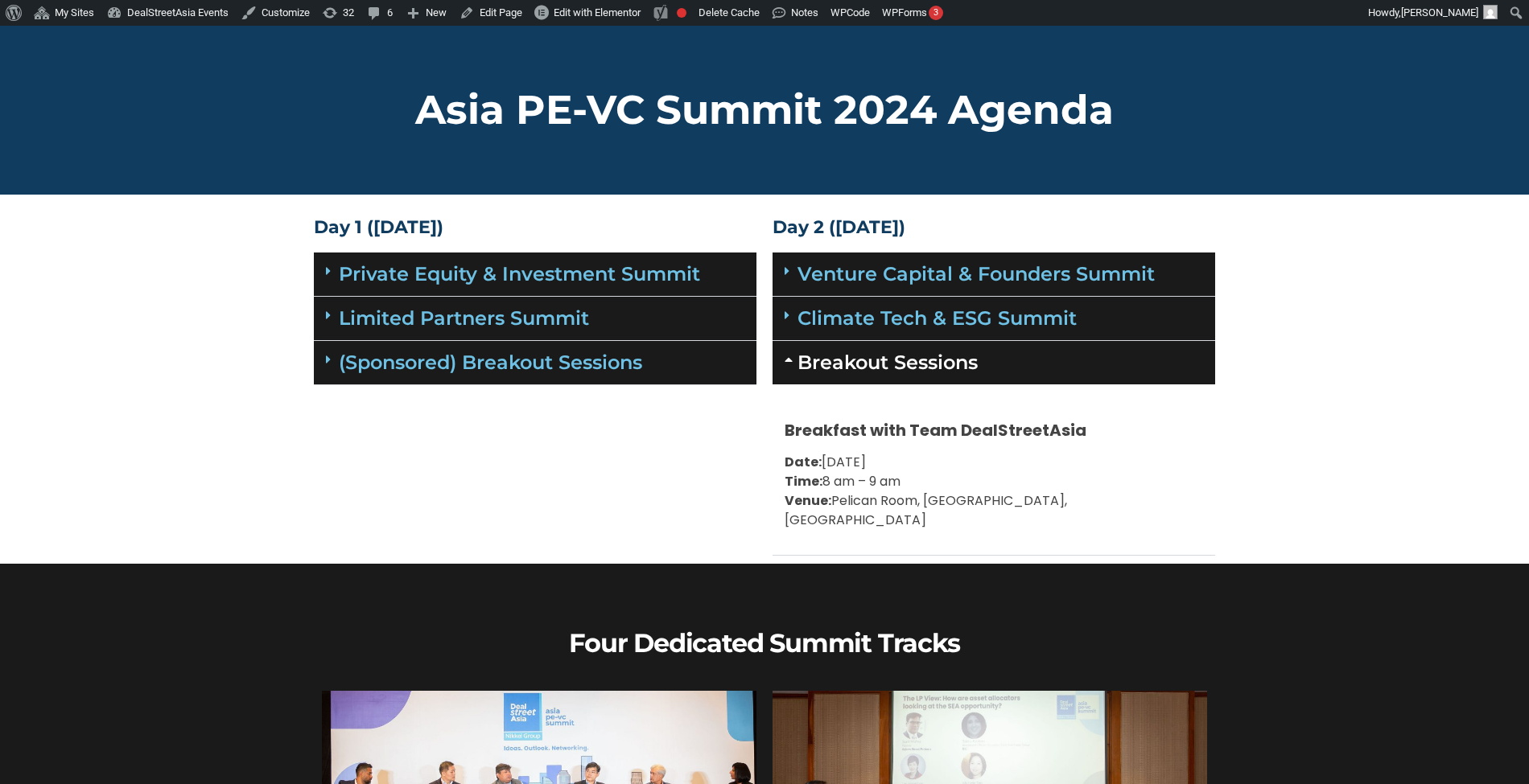
click at [820, 386] on div "Breakfast with Team DealStreetAsia Date: [DATE] Time: 8 am – 9 am Venue: [GEOGR…" at bounding box center [994, 470] width 443 height 172
click at [818, 357] on link "Breakout Sessions" at bounding box center [887, 363] width 180 height 24
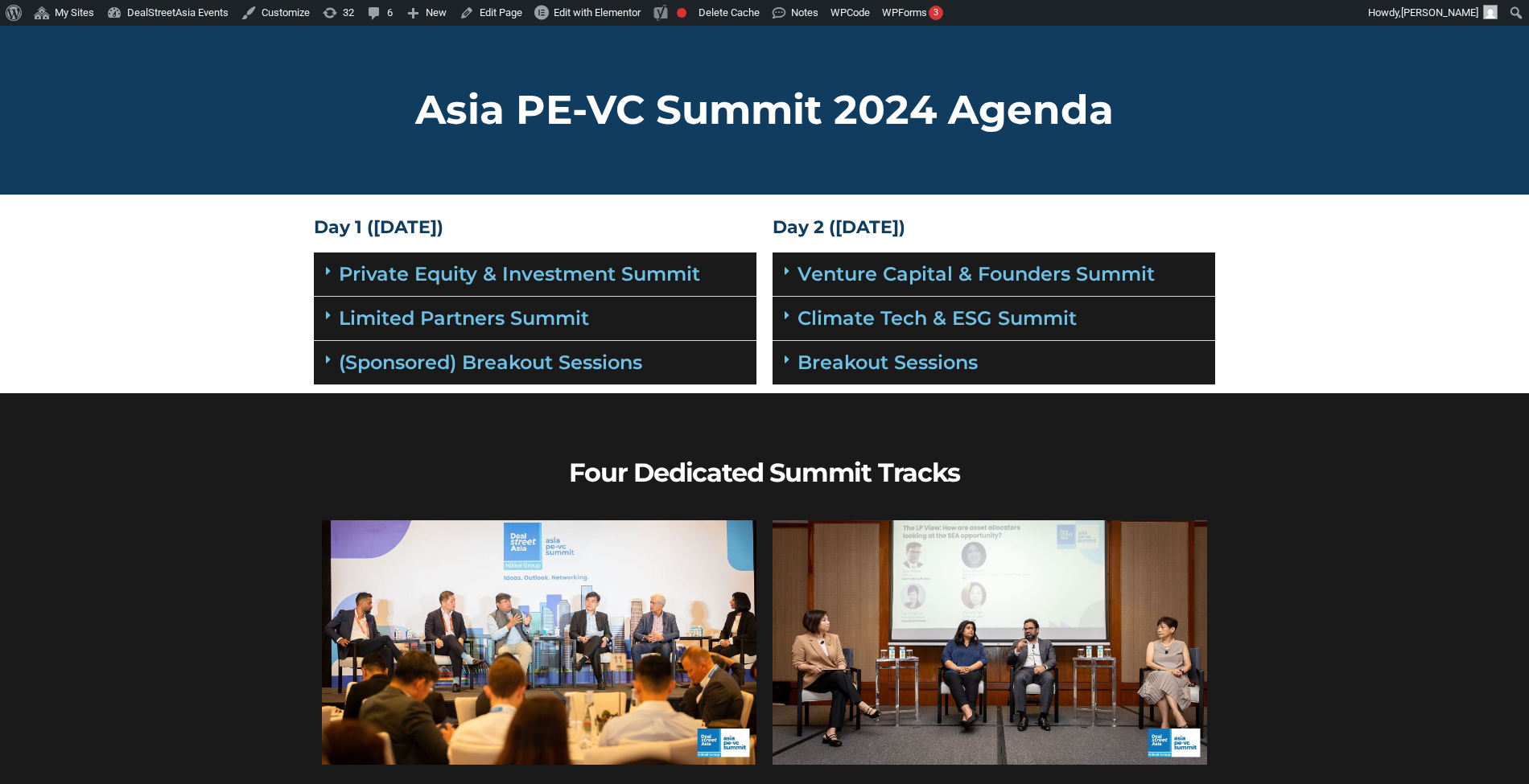
click at [661, 351] on div "(Sponsored) Breakout Sessions" at bounding box center [535, 363] width 443 height 44
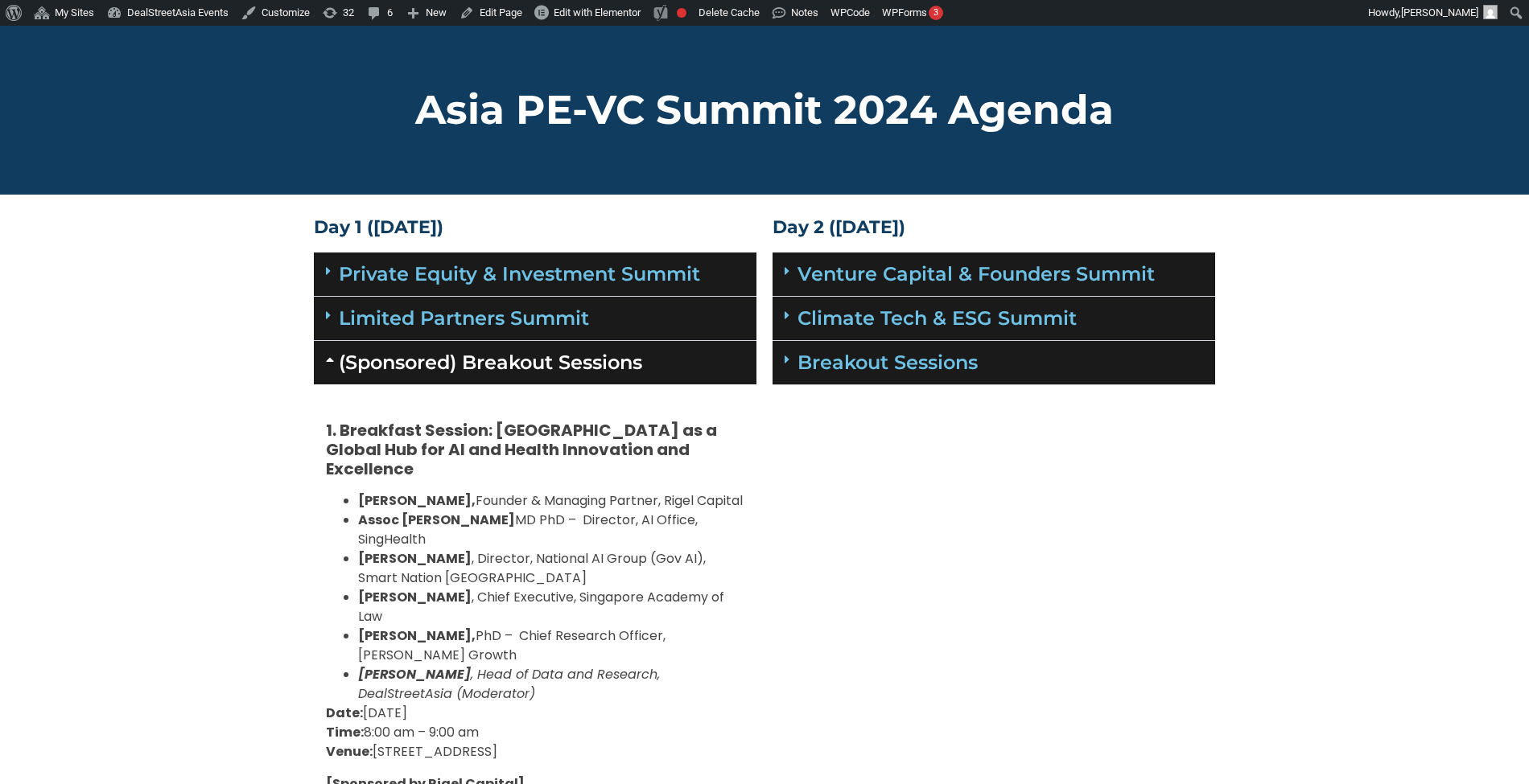
click at [661, 351] on div "(Sponsored) Breakout Sessions" at bounding box center [535, 363] width 443 height 43
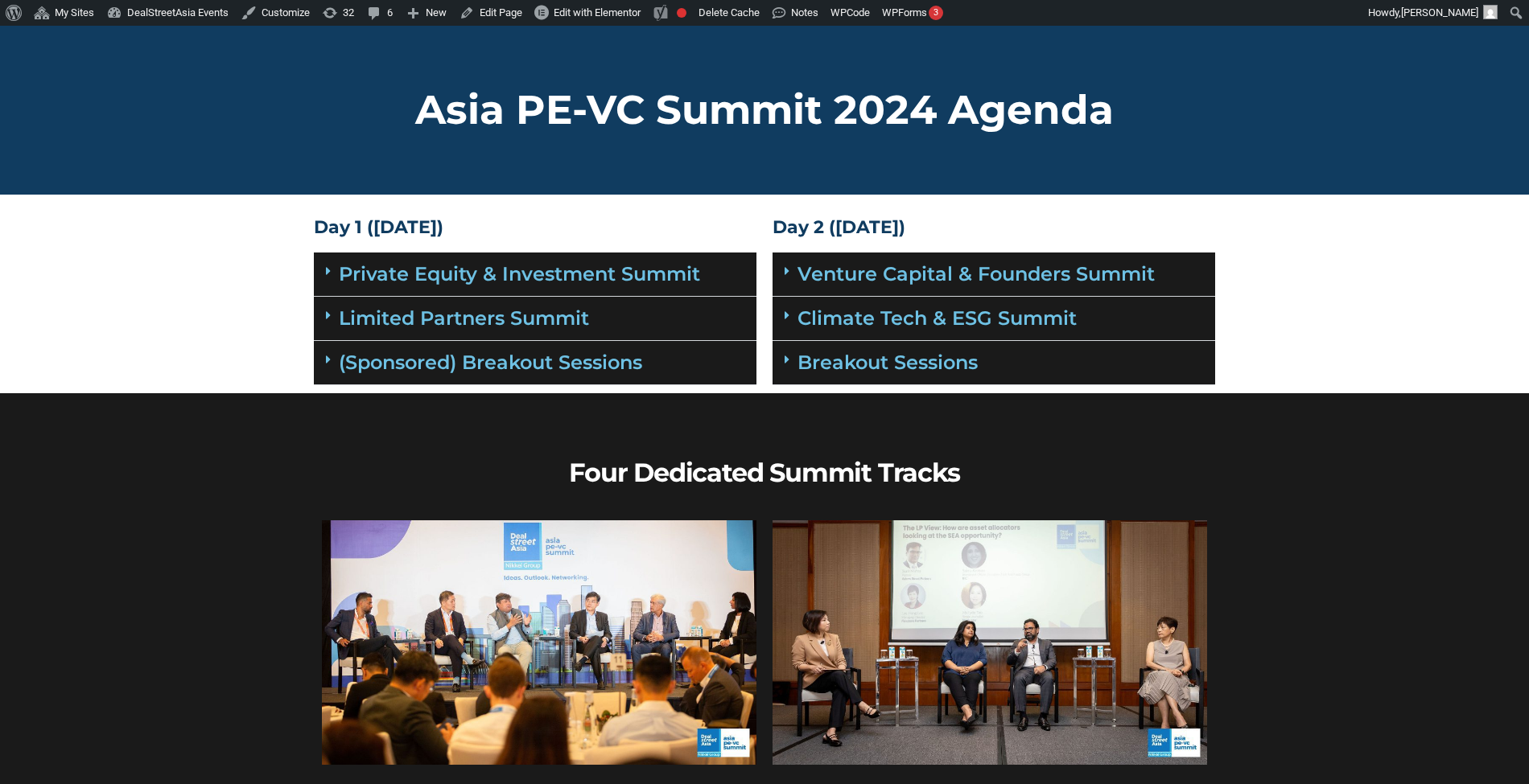
click at [663, 361] on div "(Sponsored) Breakout Sessions" at bounding box center [535, 363] width 443 height 44
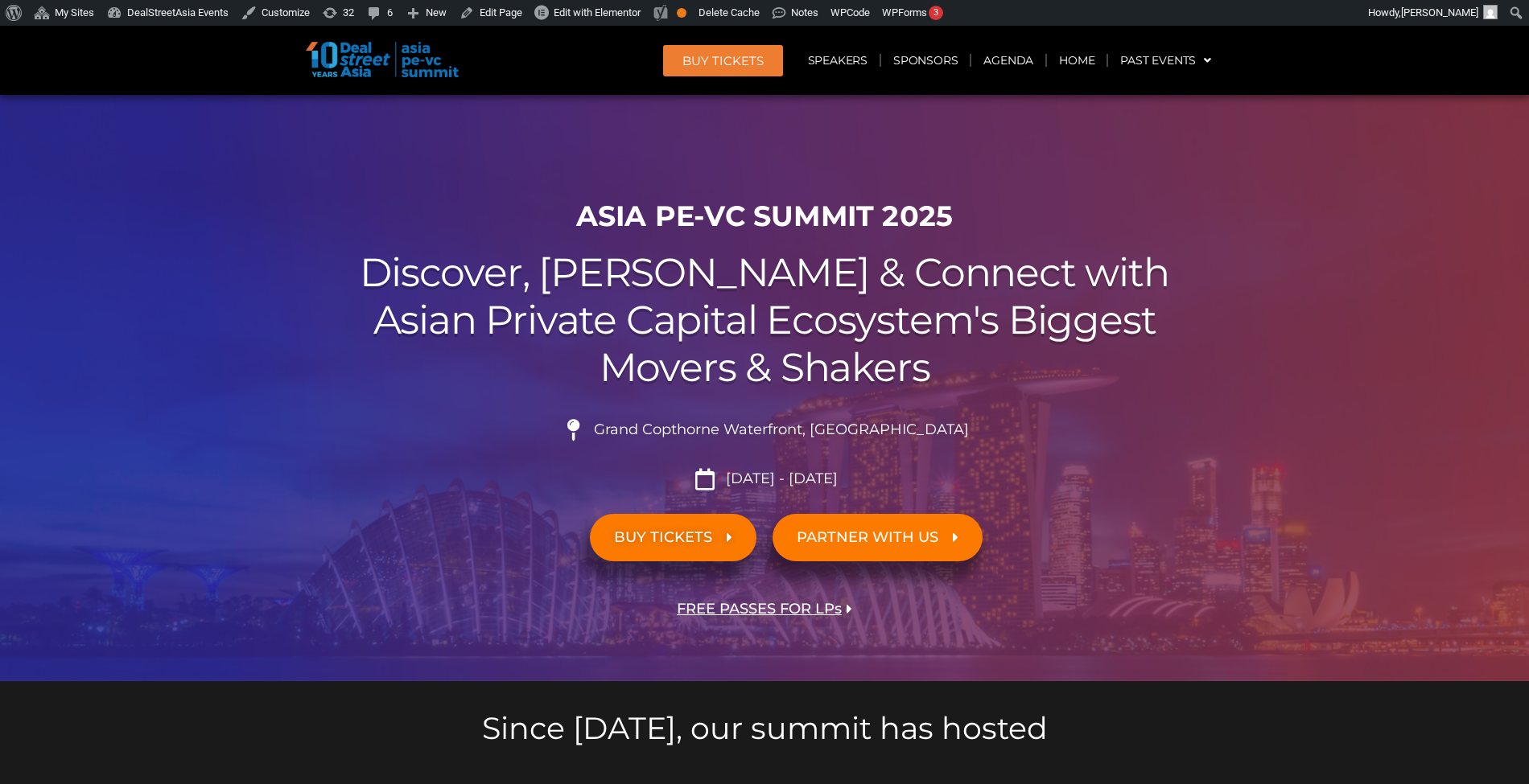
scroll to position [9188, 0]
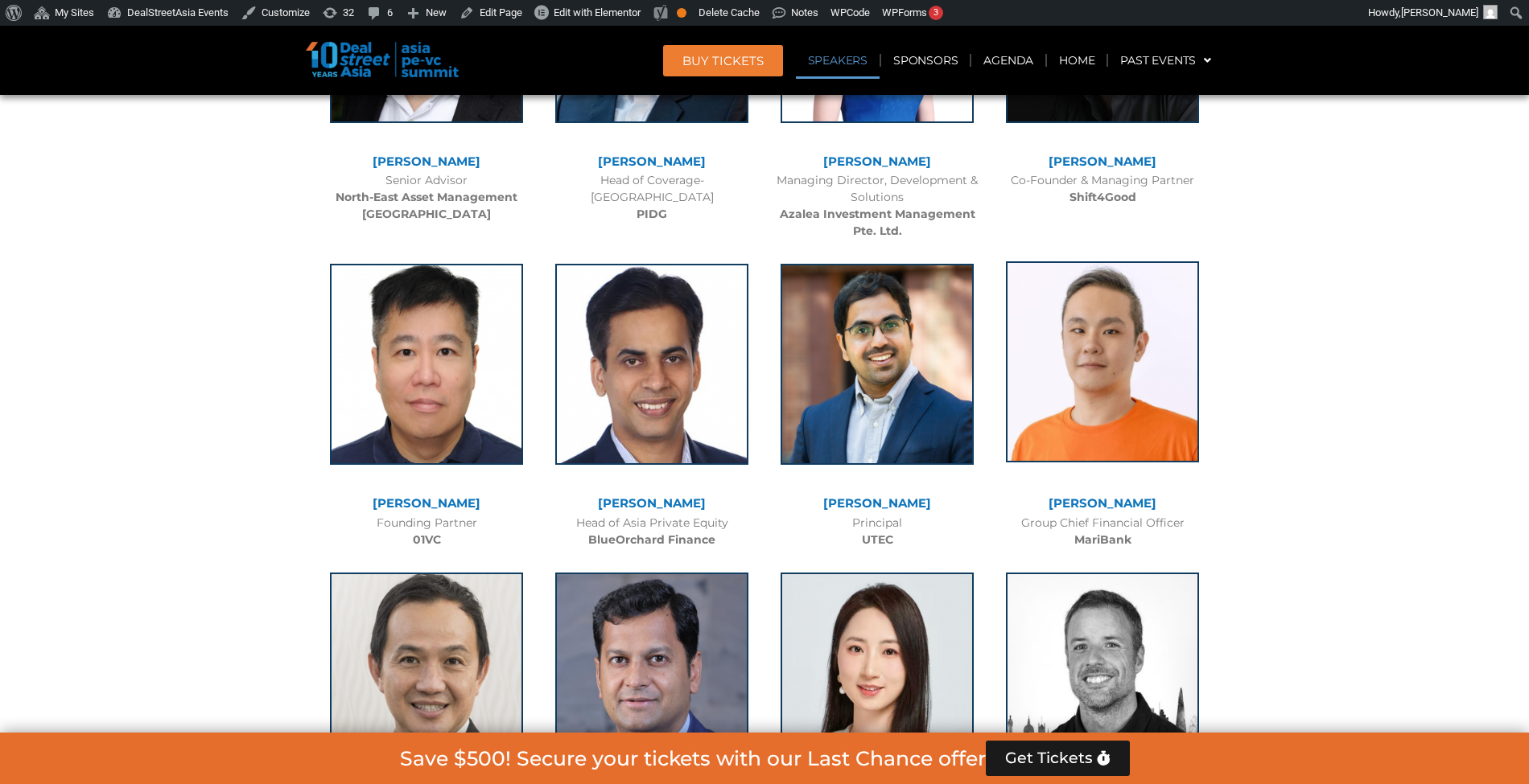
click at [1111, 261] on img at bounding box center [1102, 362] width 193 height 201
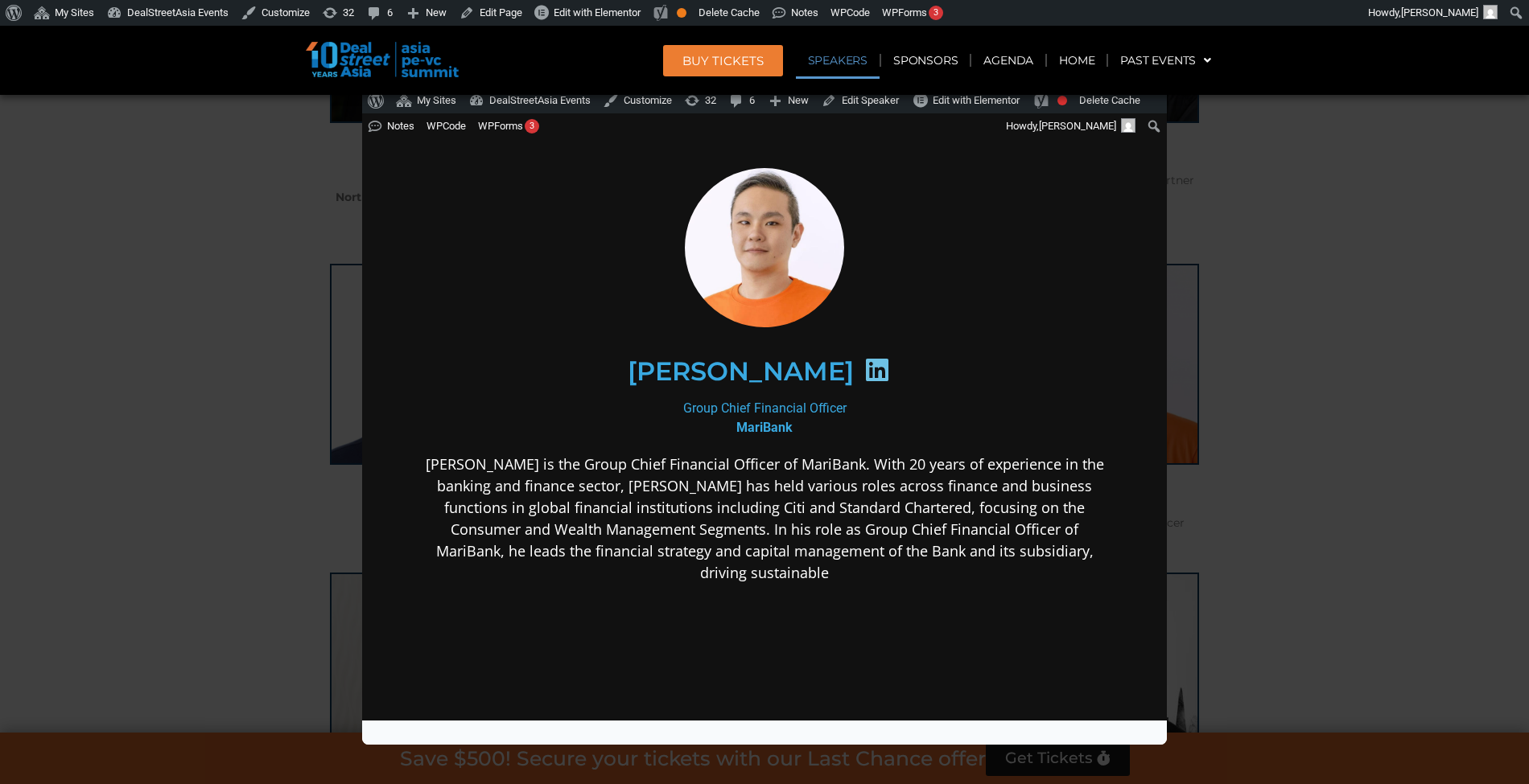
click at [1309, 345] on div "Speaker Profile ×" at bounding box center [764, 392] width 1529 height 784
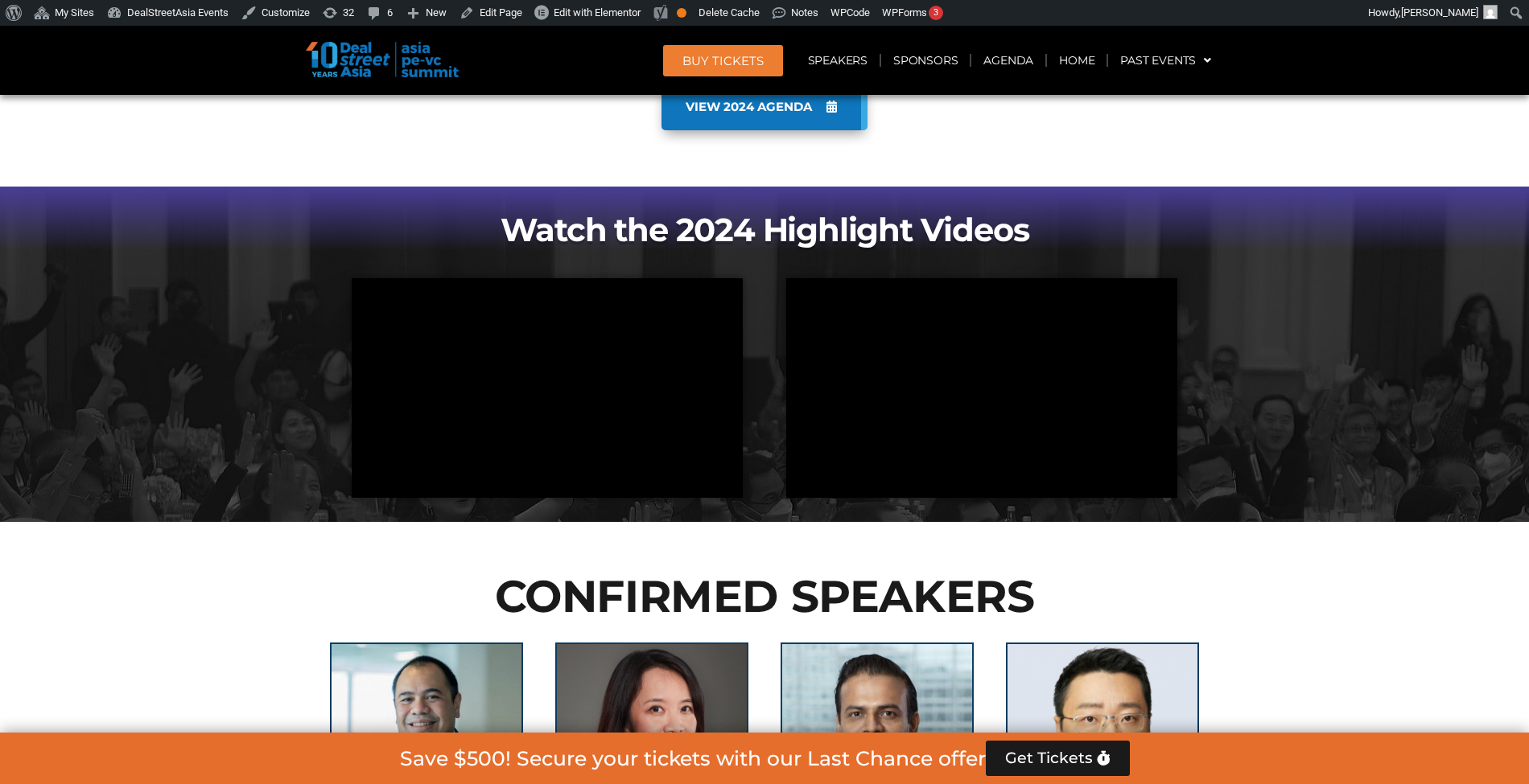
scroll to position [1207, 0]
